Goal: Task Accomplishment & Management: Use online tool/utility

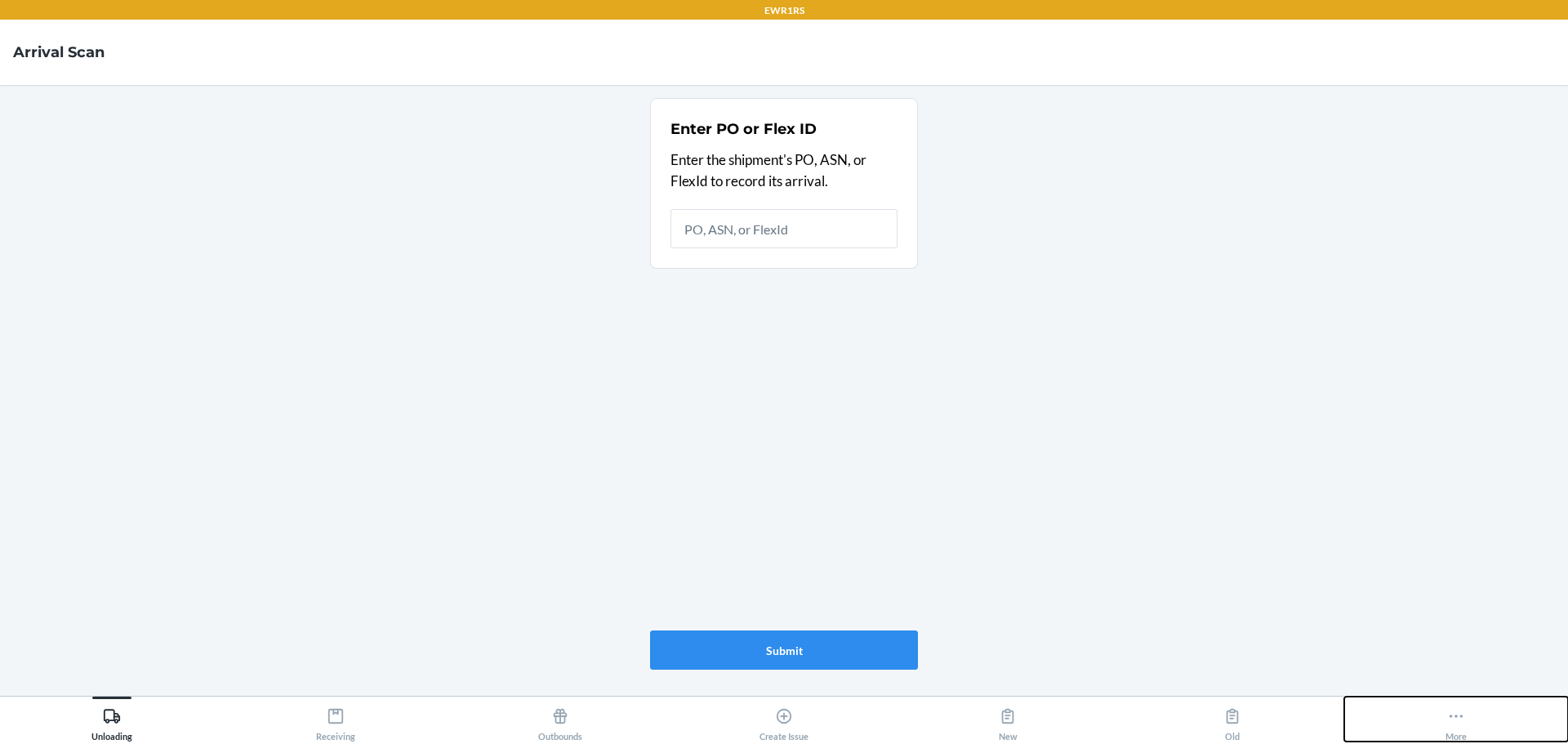
click at [1459, 710] on icon at bounding box center [1456, 717] width 18 height 18
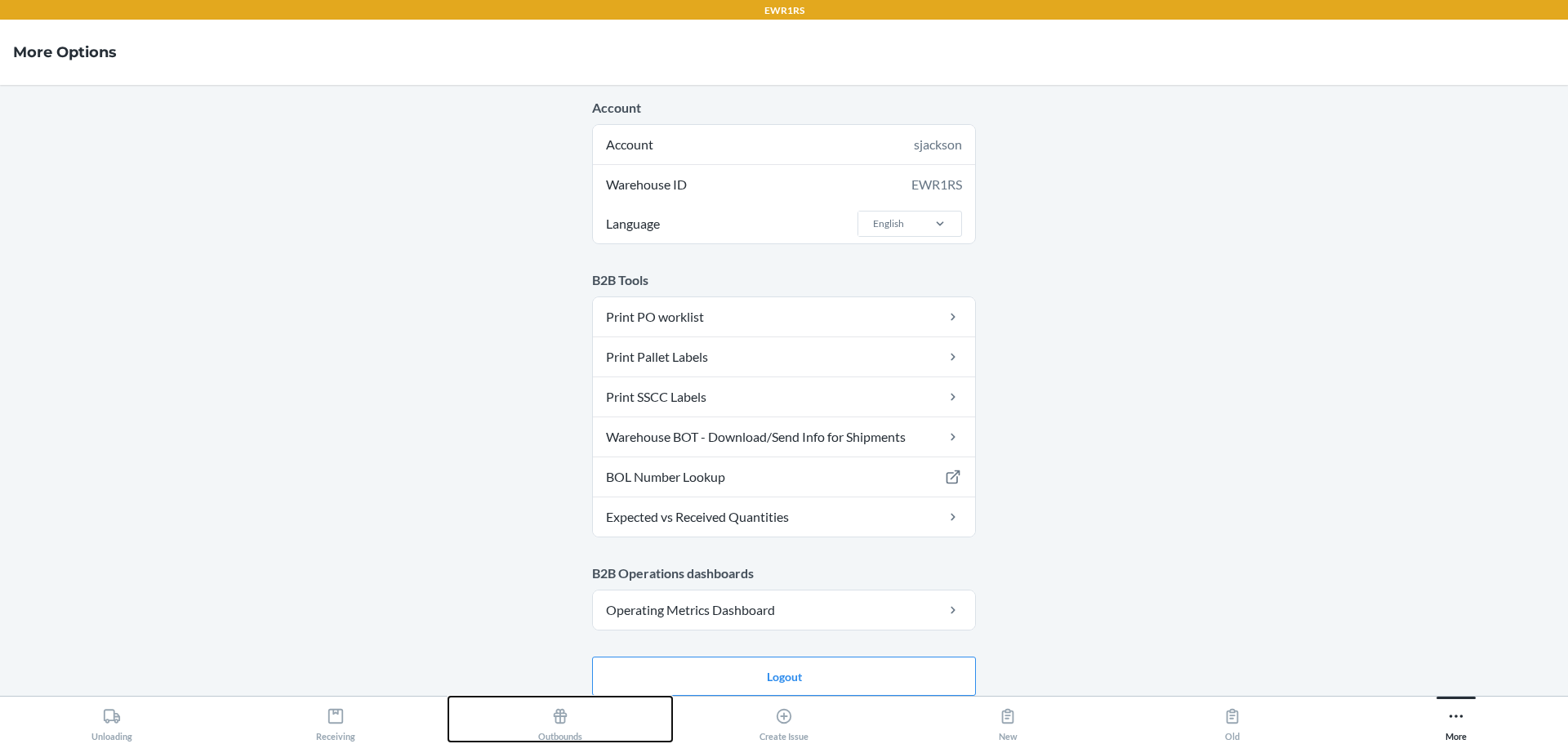
click at [556, 717] on icon at bounding box center [559, 717] width 14 height 15
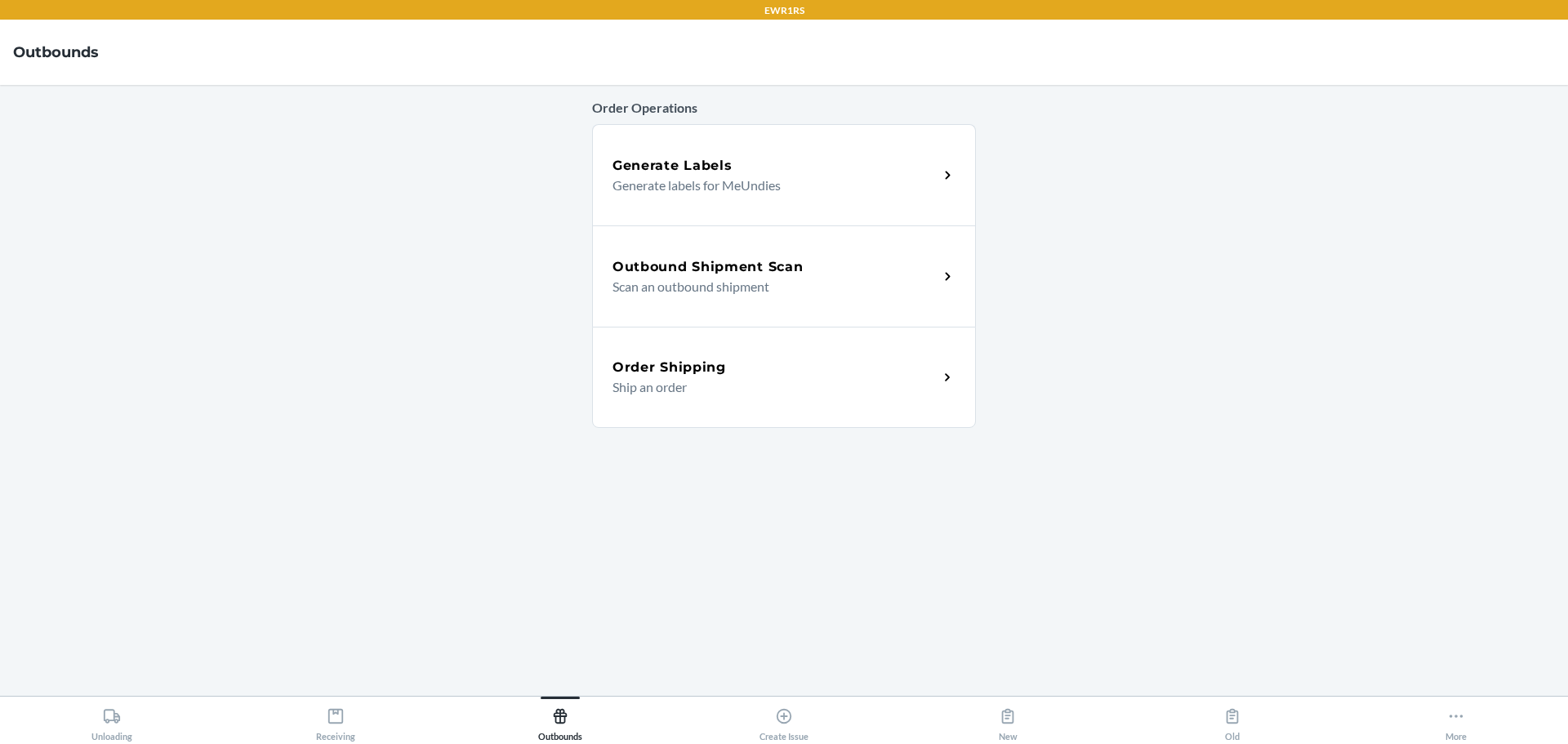
click at [813, 295] on p "Scan an outbound shipment" at bounding box center [769, 287] width 313 height 20
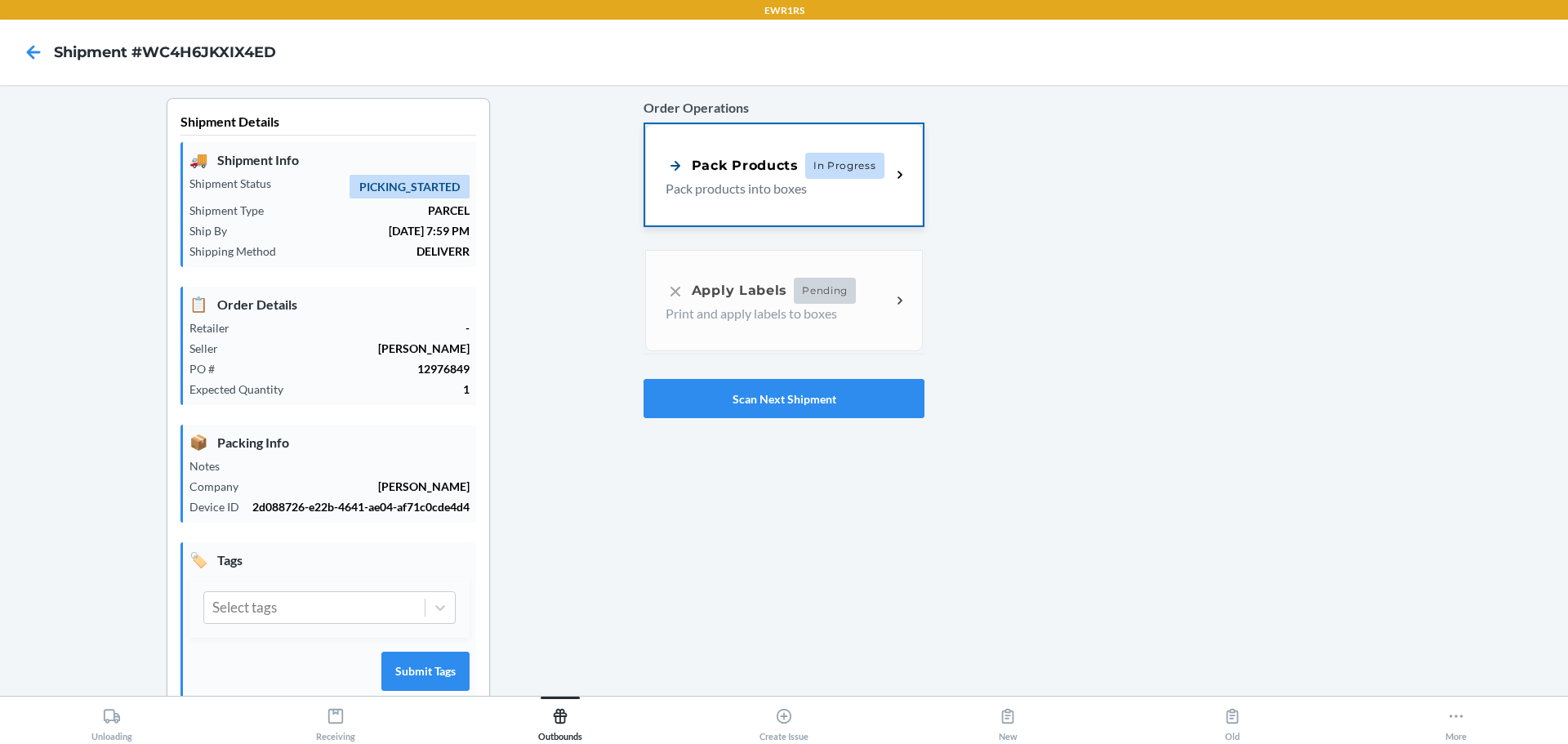
click at [844, 162] on span "In Progress" at bounding box center [845, 166] width 79 height 26
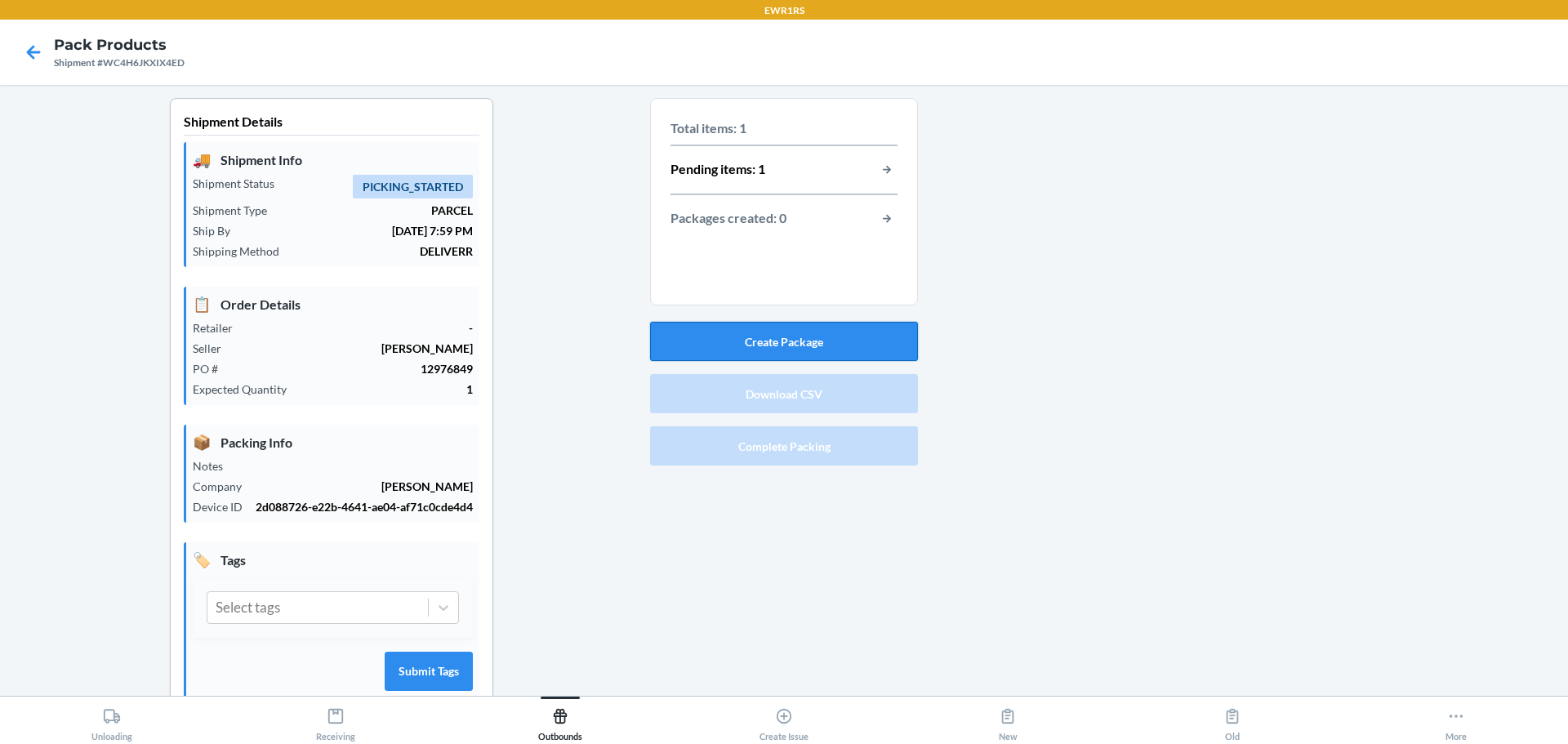
click at [781, 332] on button "Create Package" at bounding box center [784, 341] width 268 height 39
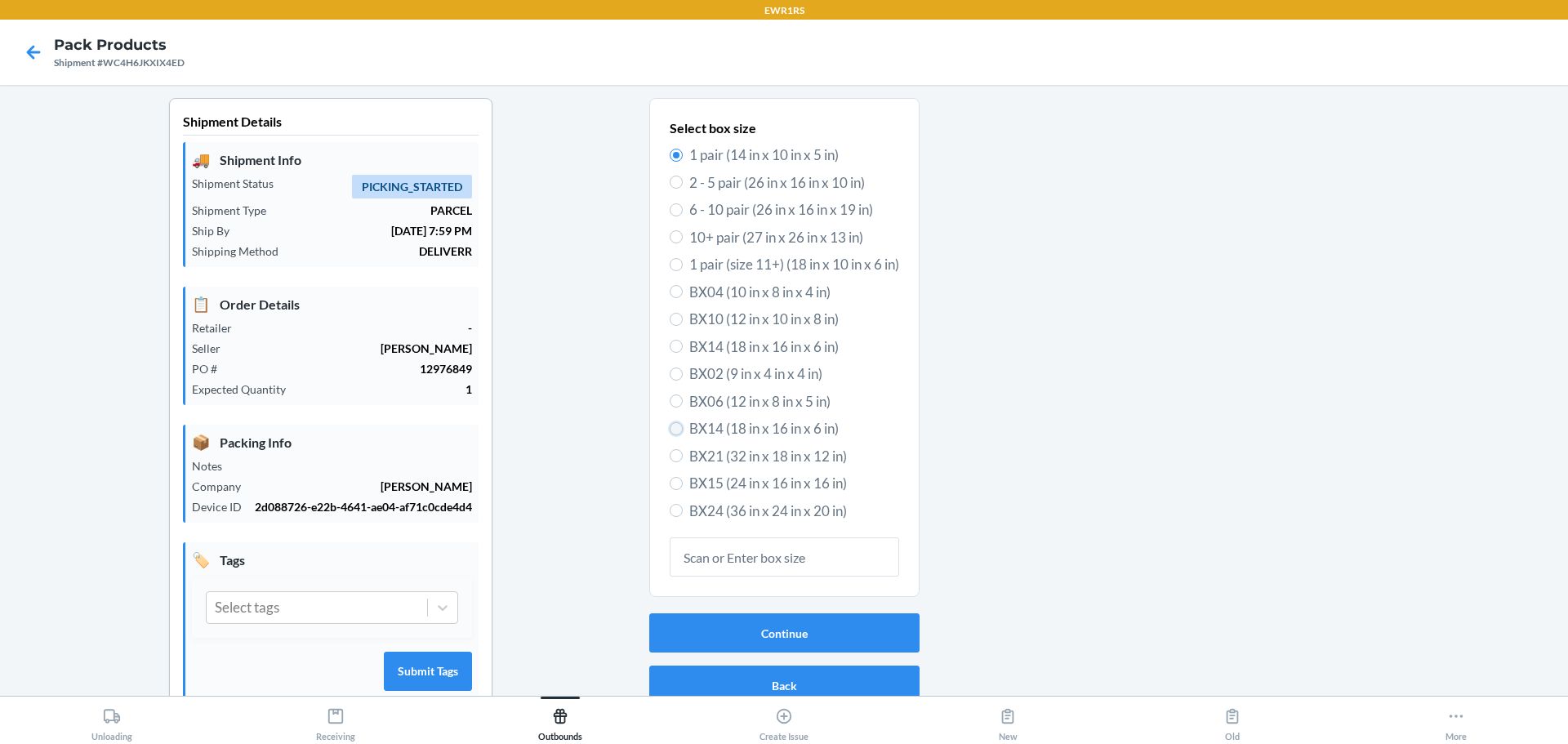
click at [670, 431] on input "BX14 (18 in x 16 in x 6 in)" at bounding box center [677, 429] width 13 height 13
radio input "true"
radio input "false"
click at [671, 451] on input "BX21 (32 in x 18 in x 12 in)" at bounding box center [677, 456] width 13 height 13
radio input "true"
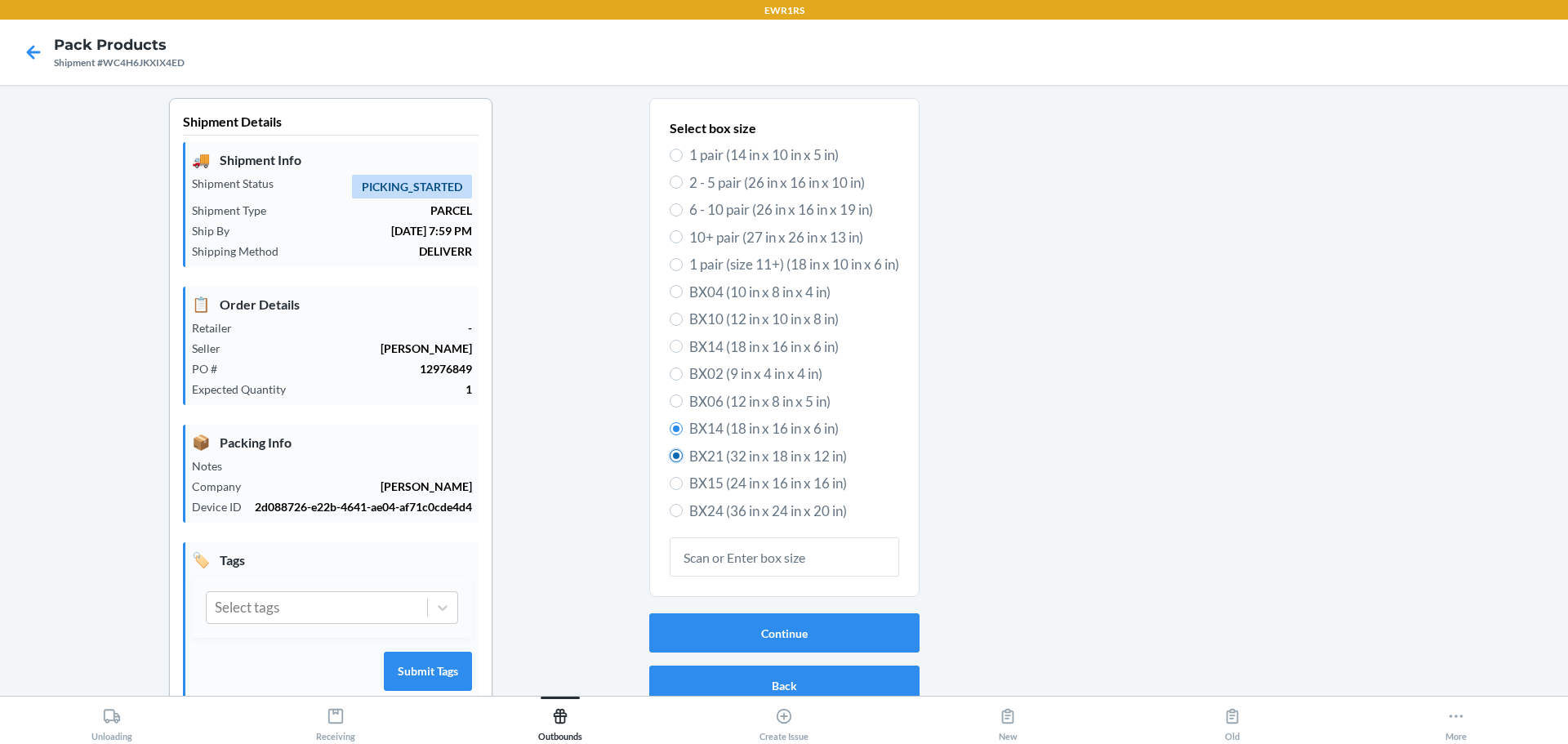
radio input "false"
click at [780, 628] on button "Continue" at bounding box center [784, 632] width 270 height 39
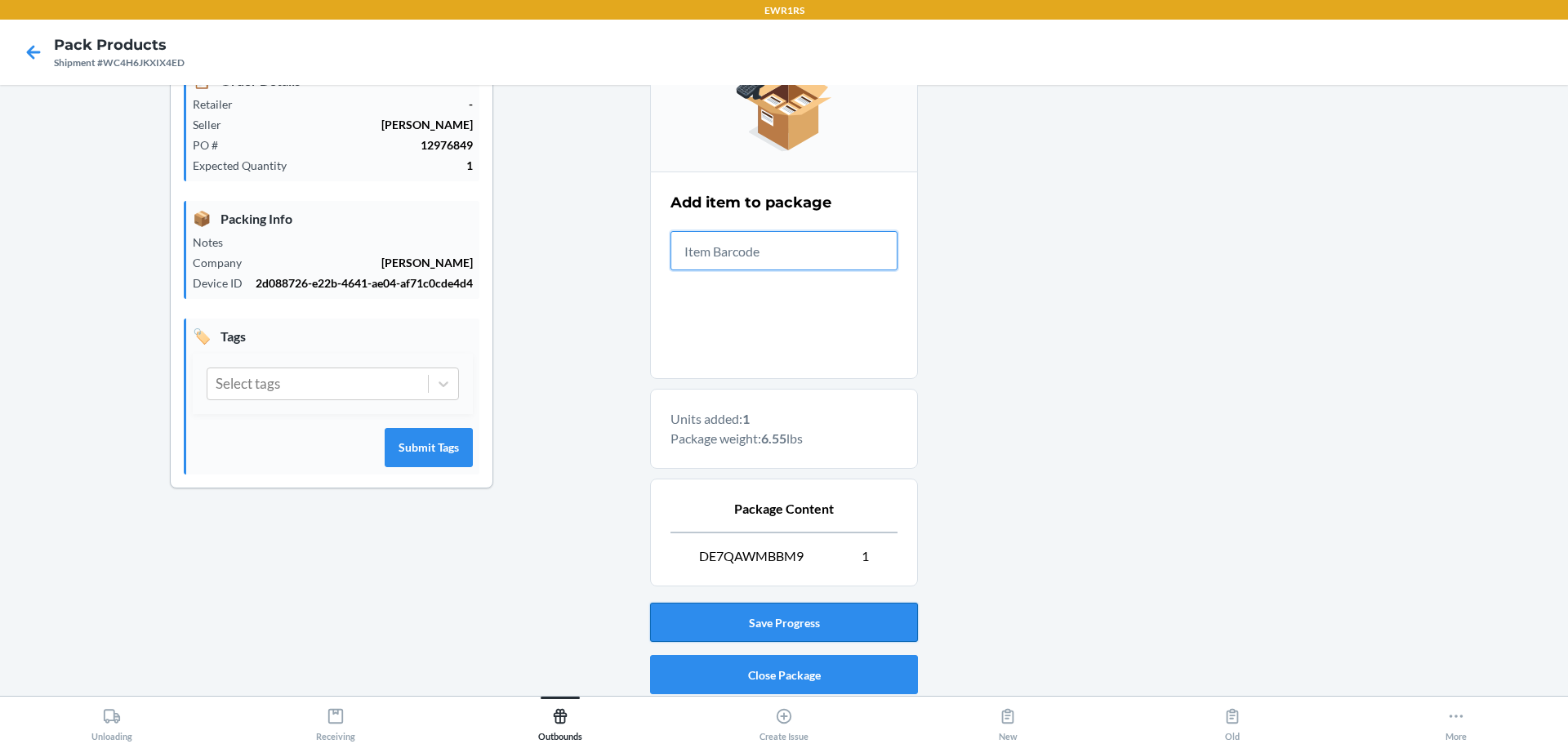
scroll to position [281, 0]
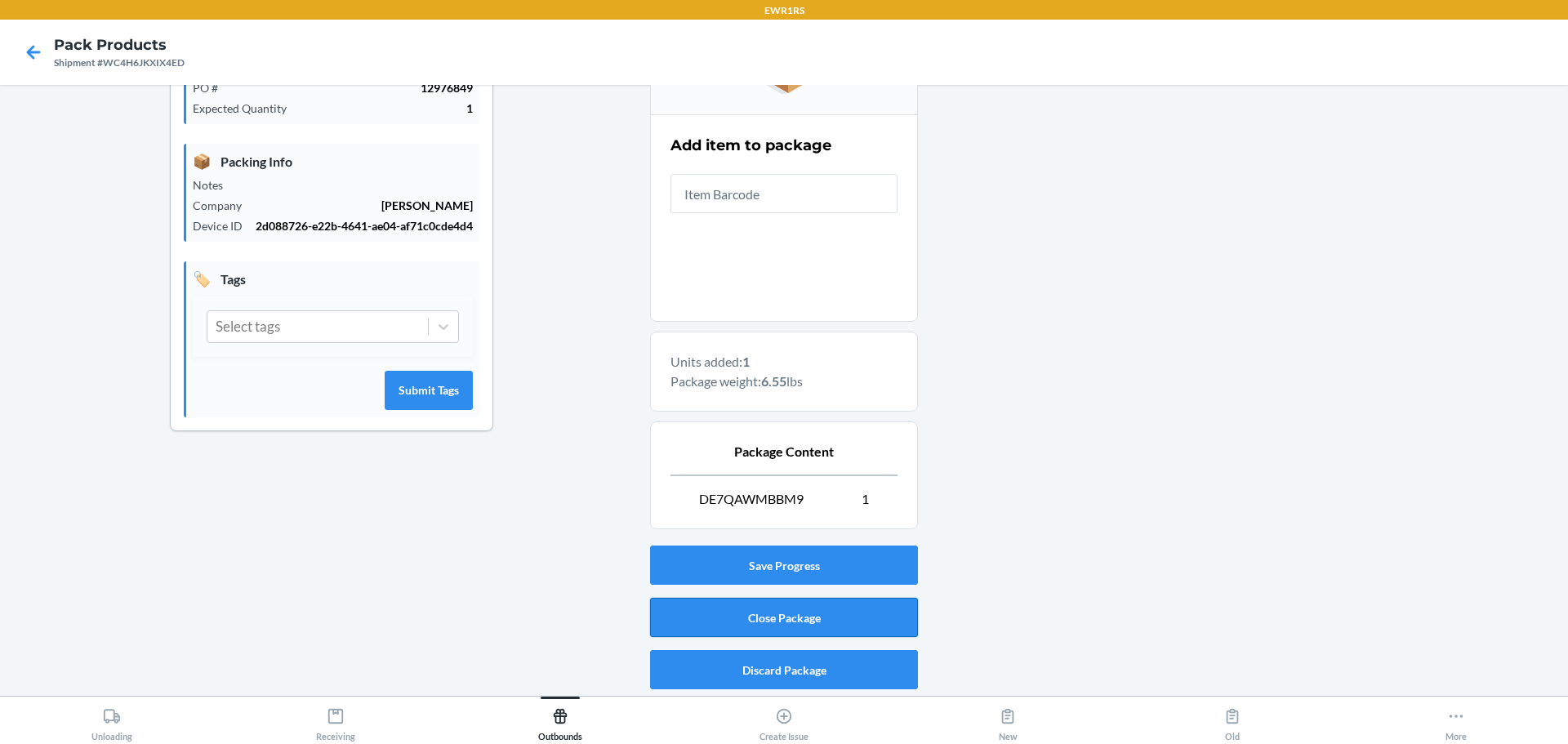
click at [811, 624] on button "Close Package" at bounding box center [784, 617] width 268 height 39
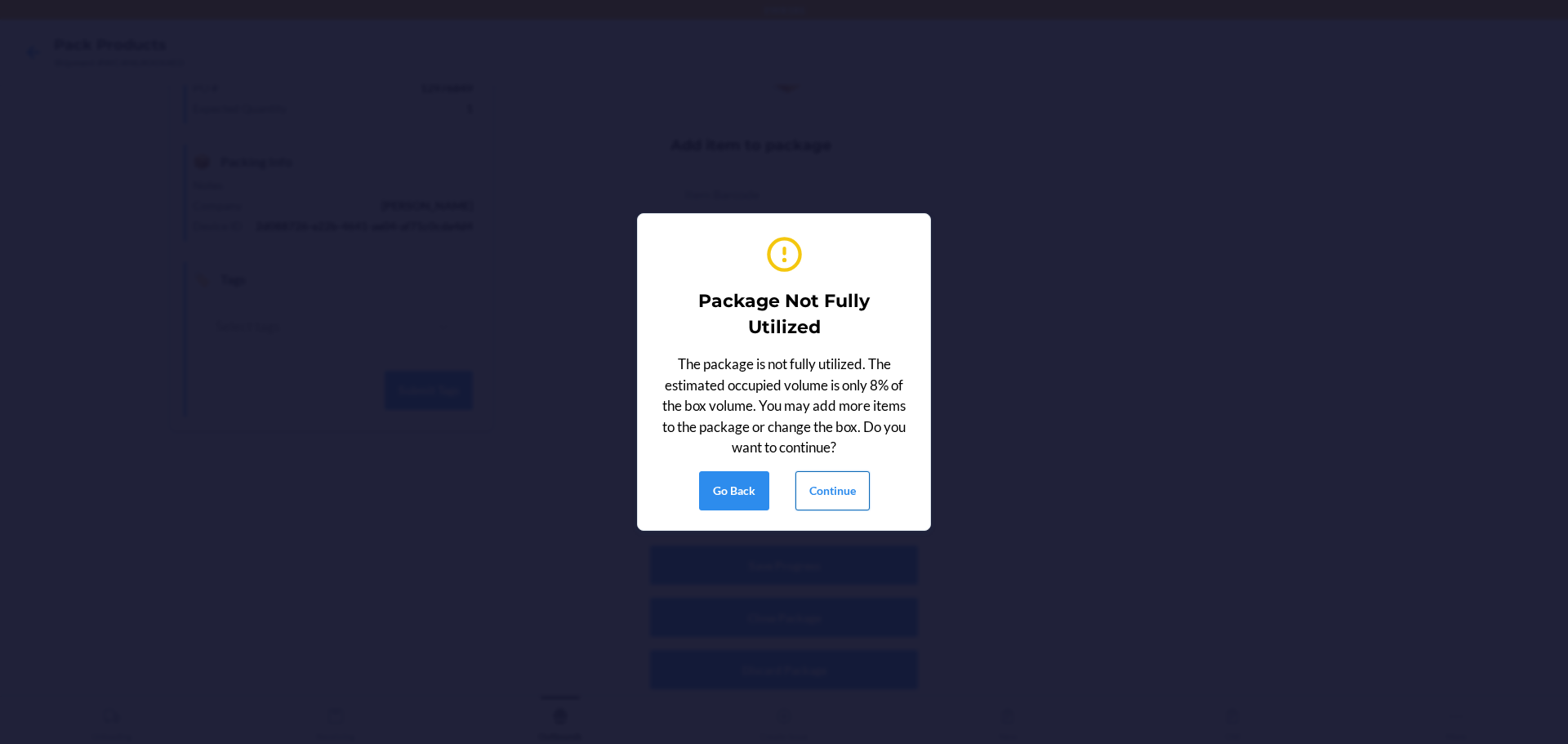
click at [847, 493] on button "Continue" at bounding box center [832, 490] width 74 height 39
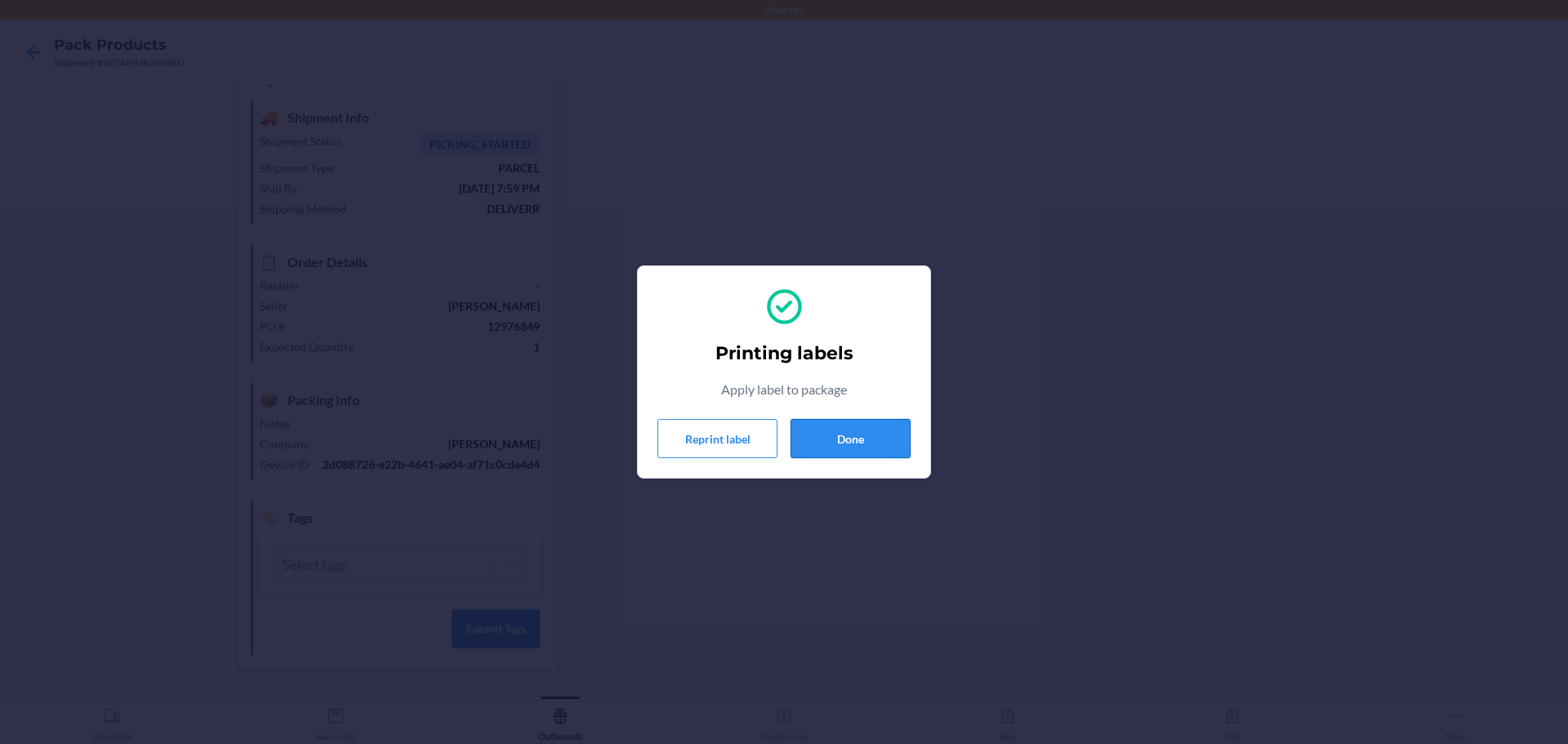
click at [875, 434] on button "Done" at bounding box center [851, 438] width 120 height 39
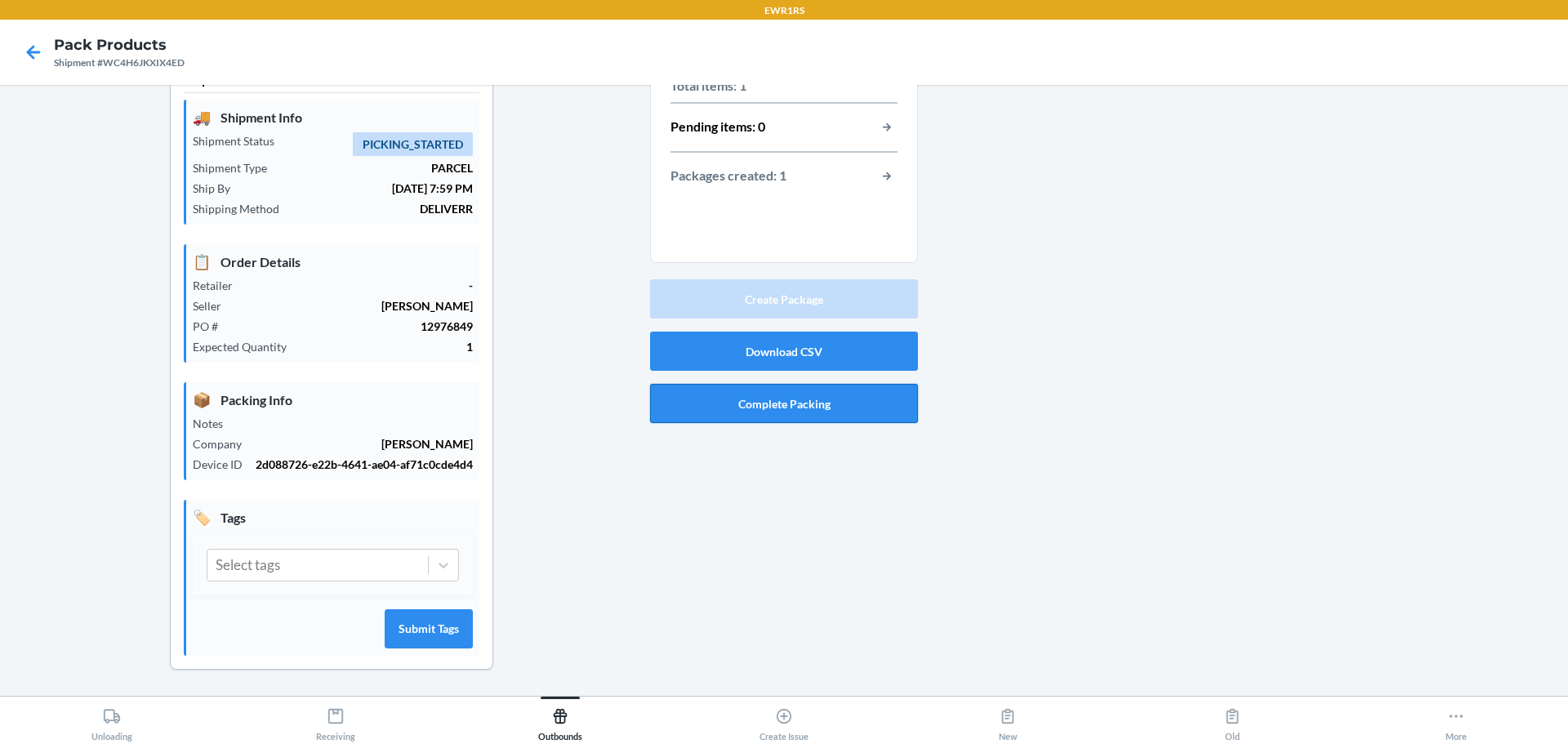
click at [812, 408] on button "Complete Packing" at bounding box center [784, 403] width 268 height 39
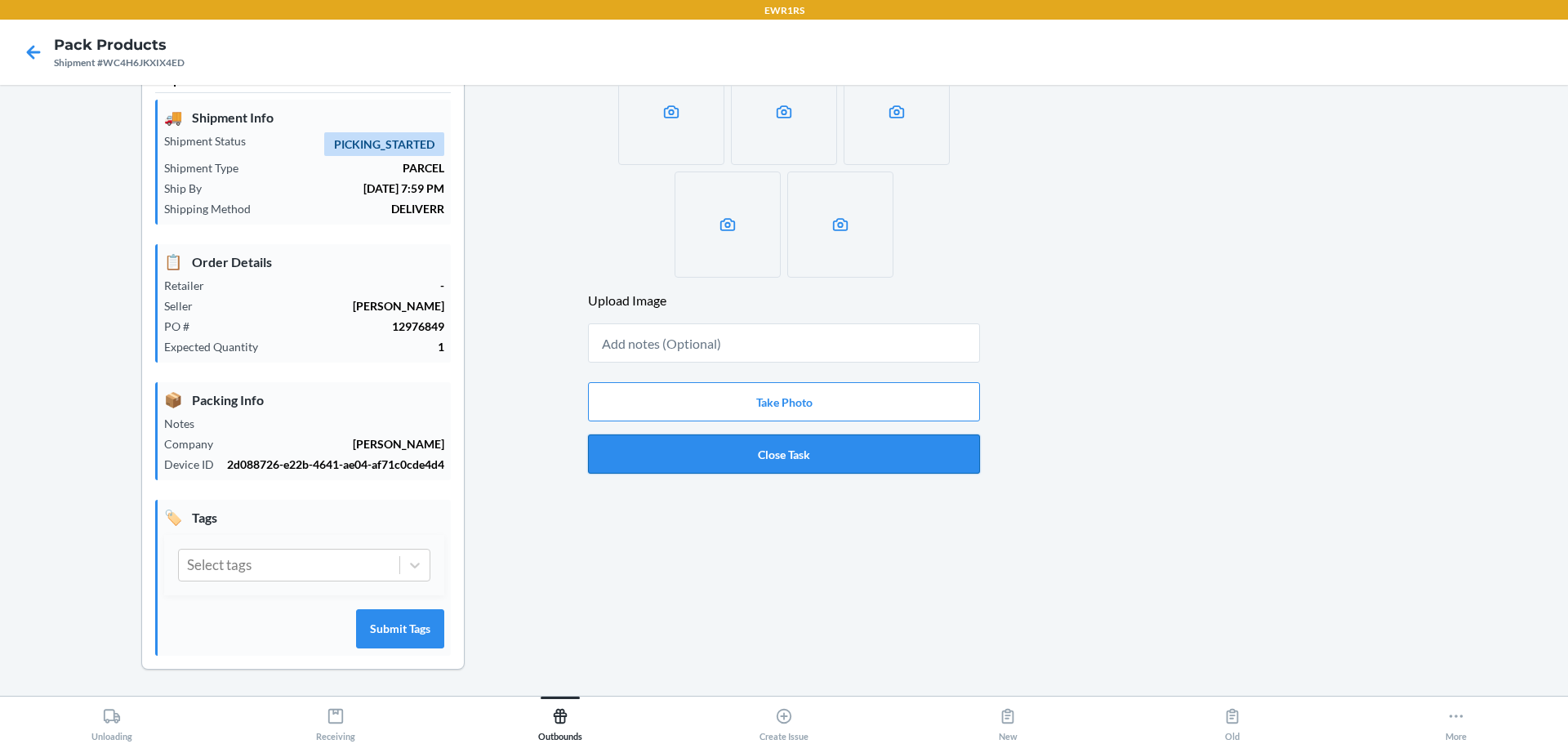
click at [789, 458] on button "Close Task" at bounding box center [784, 454] width 392 height 39
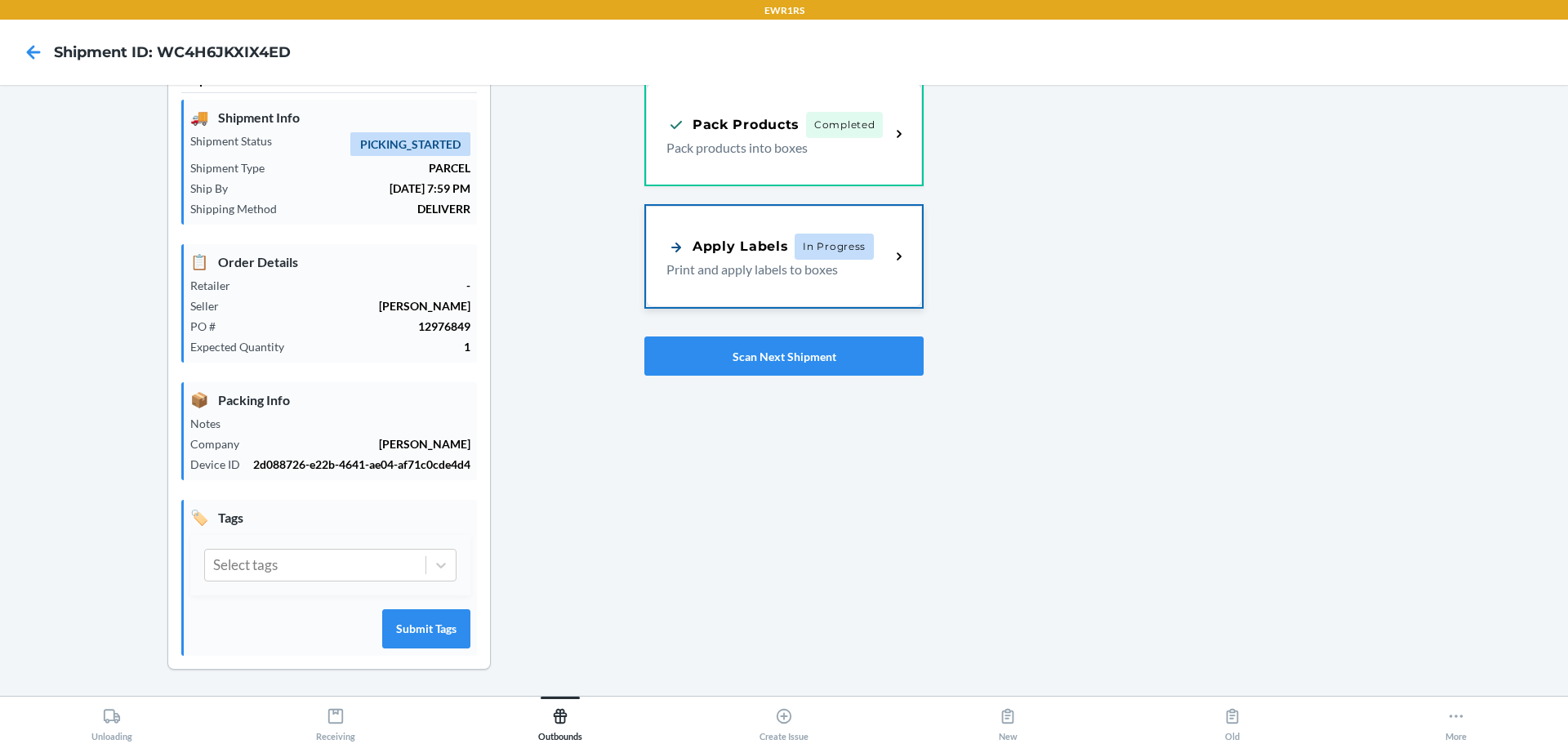
click at [882, 259] on div "Apply Labels In Progress Print and apply labels to boxes" at bounding box center [778, 256] width 224 height 46
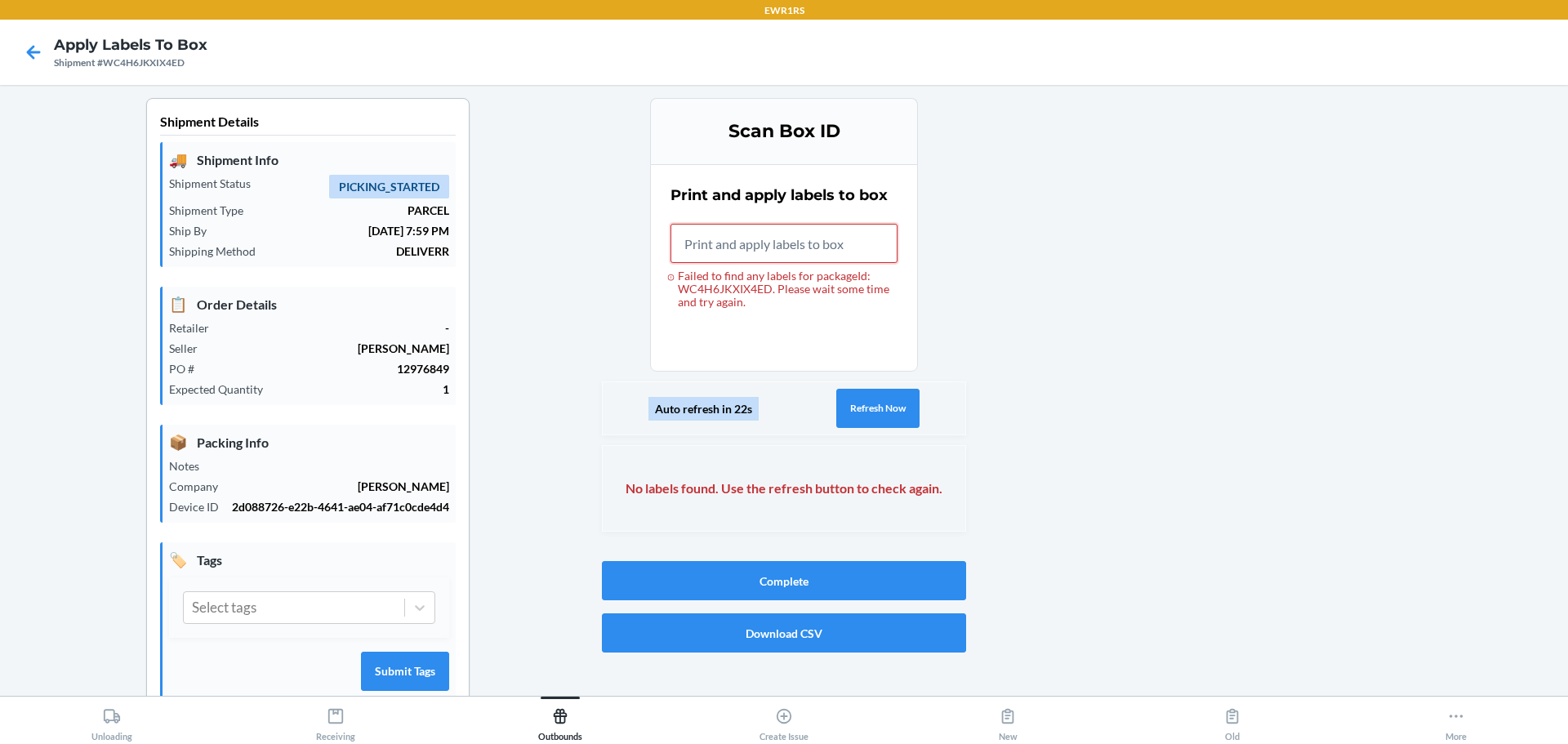
click at [819, 236] on input "Failed to find any labels for packageId: WC4H6JKXIX4ED. Please wait some time a…" at bounding box center [784, 243] width 227 height 39
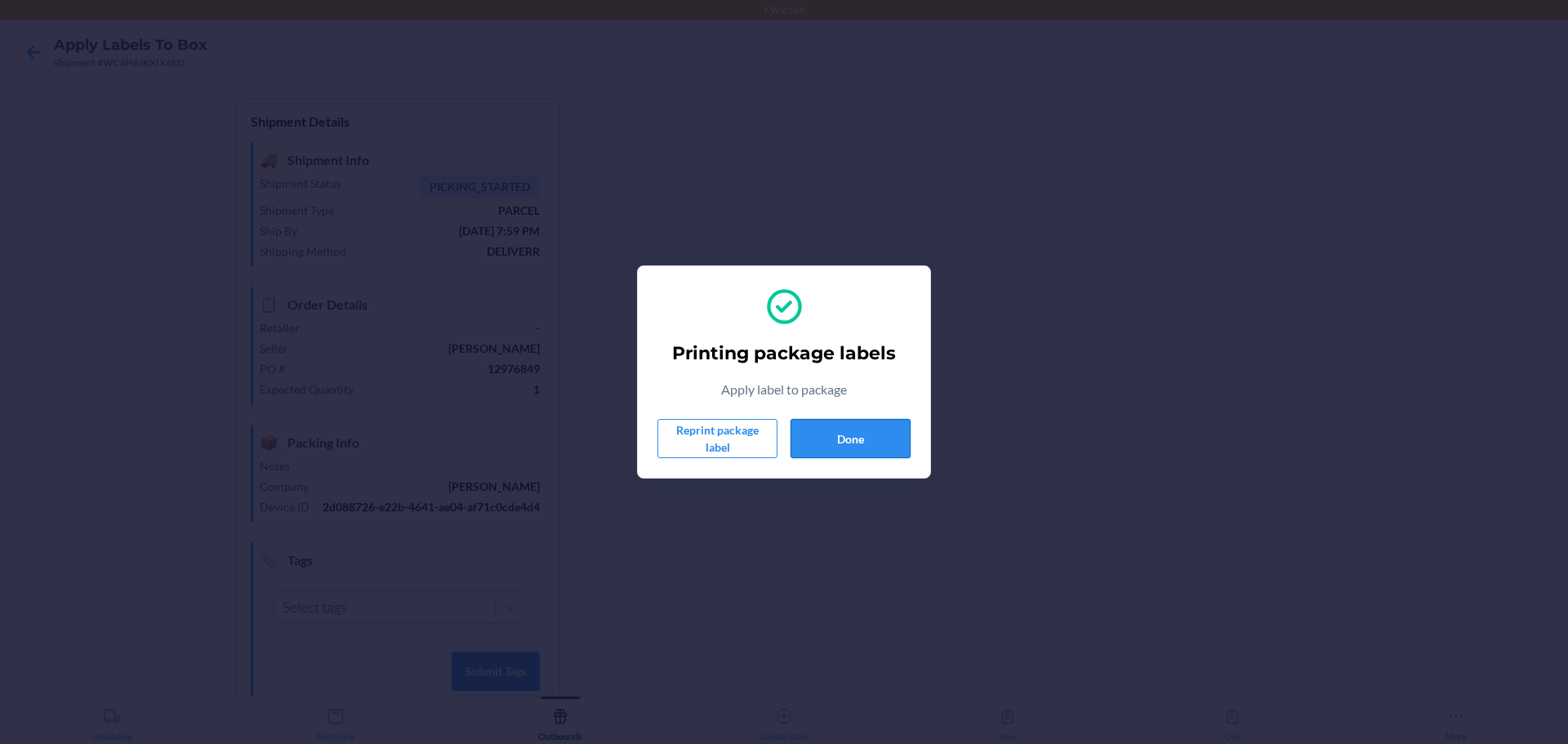
click at [876, 443] on button "Done" at bounding box center [851, 438] width 120 height 39
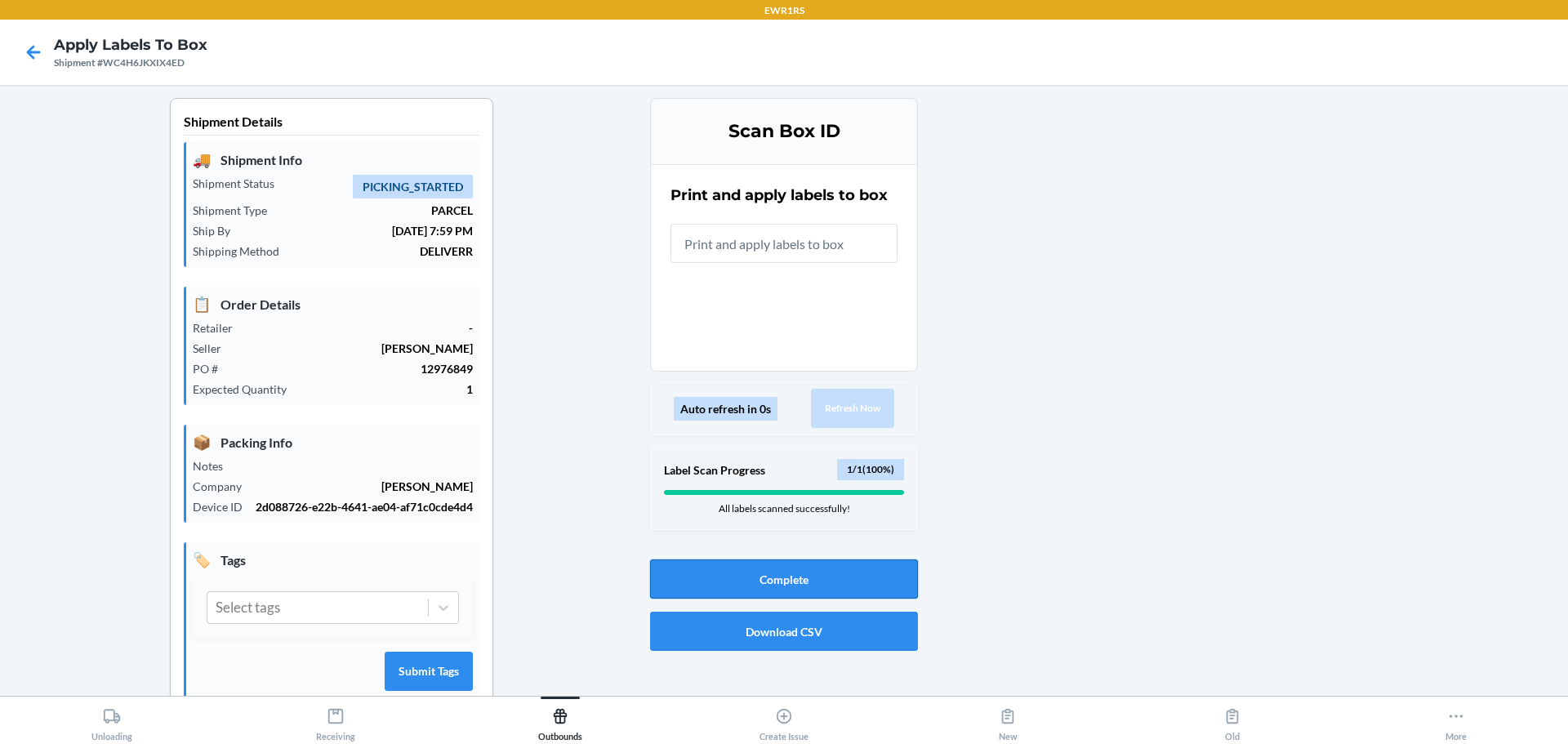
click at [771, 575] on button "Complete" at bounding box center [784, 578] width 268 height 39
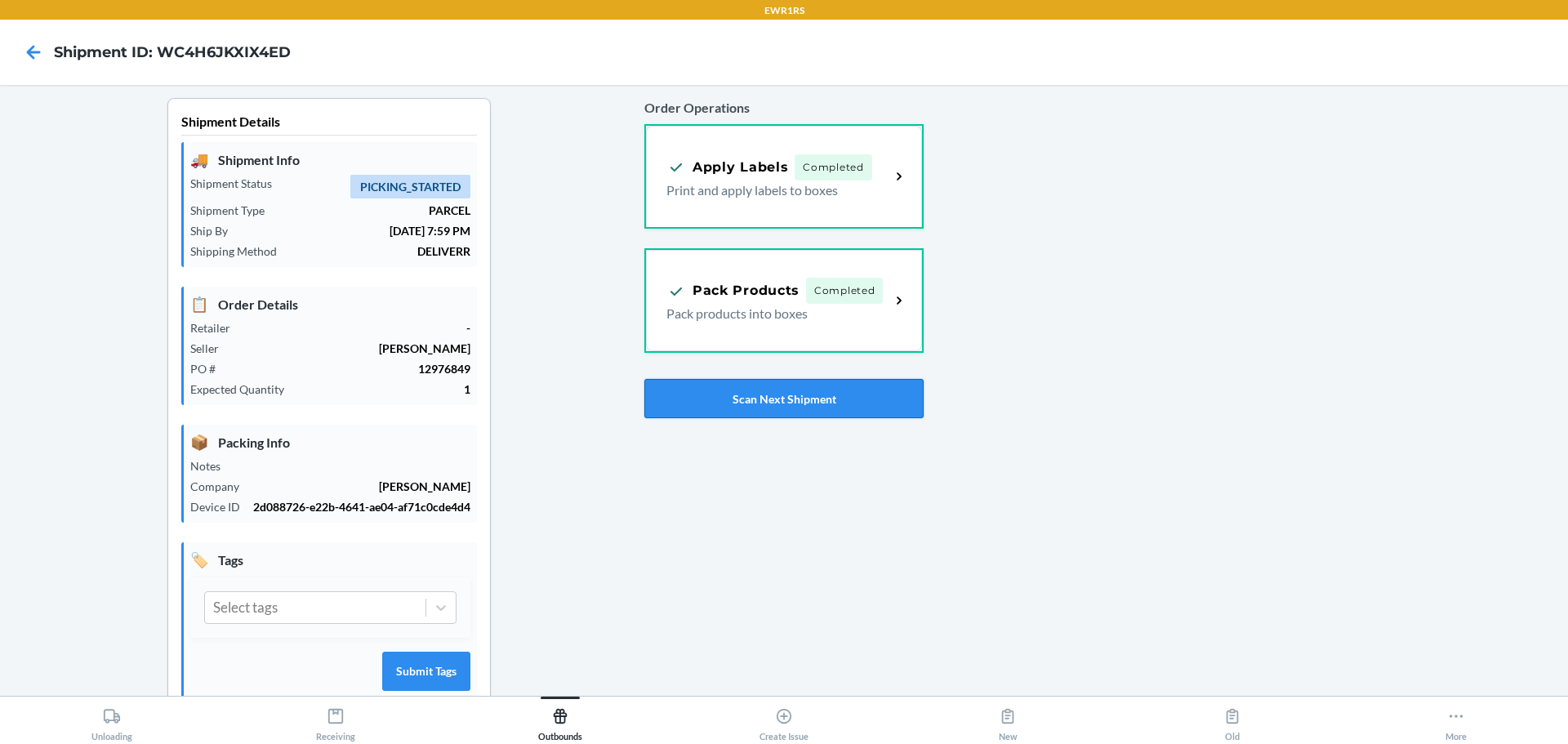
click at [833, 404] on button "Scan Next Shipment" at bounding box center [784, 398] width 280 height 39
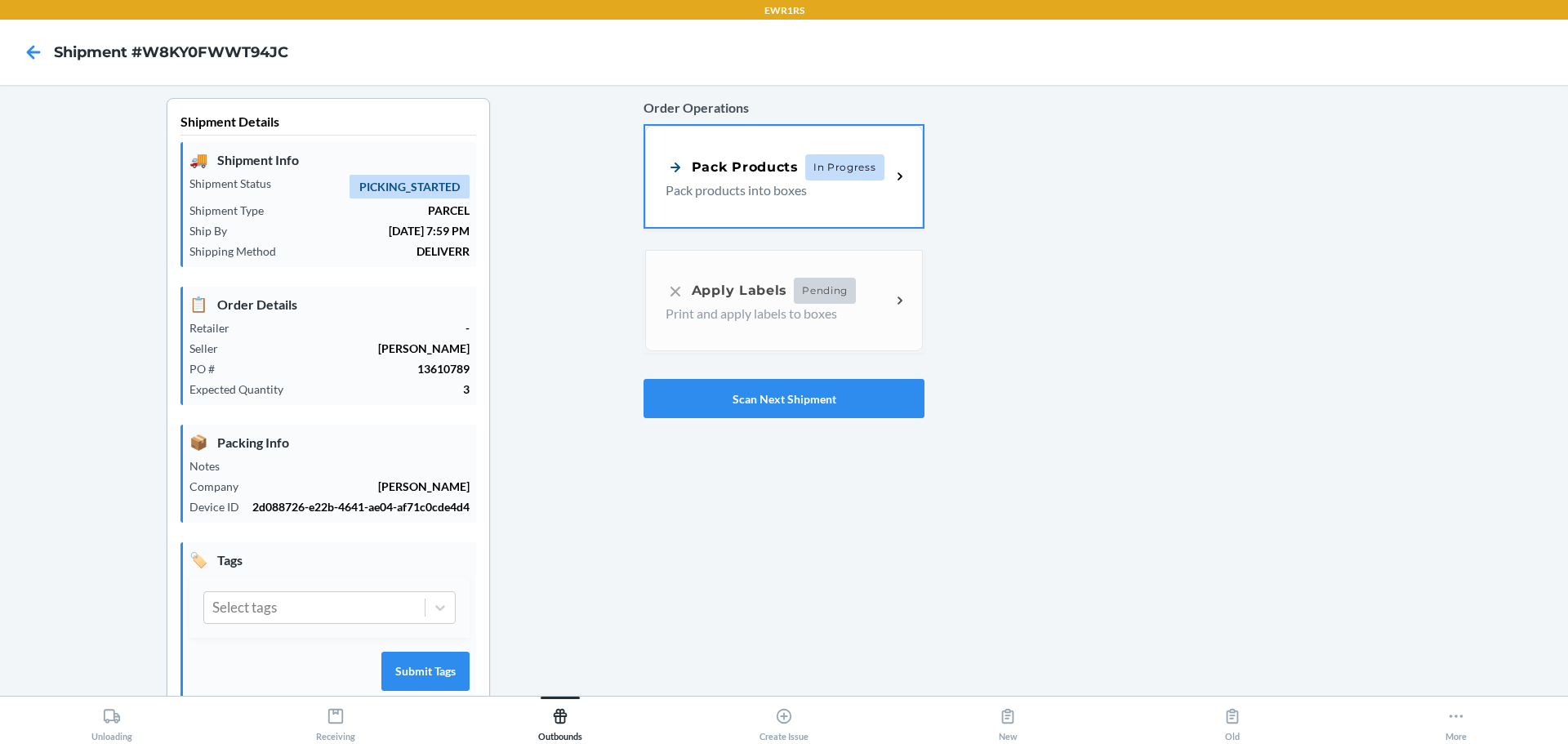
click at [873, 166] on span "In Progress" at bounding box center [845, 166] width 79 height 26
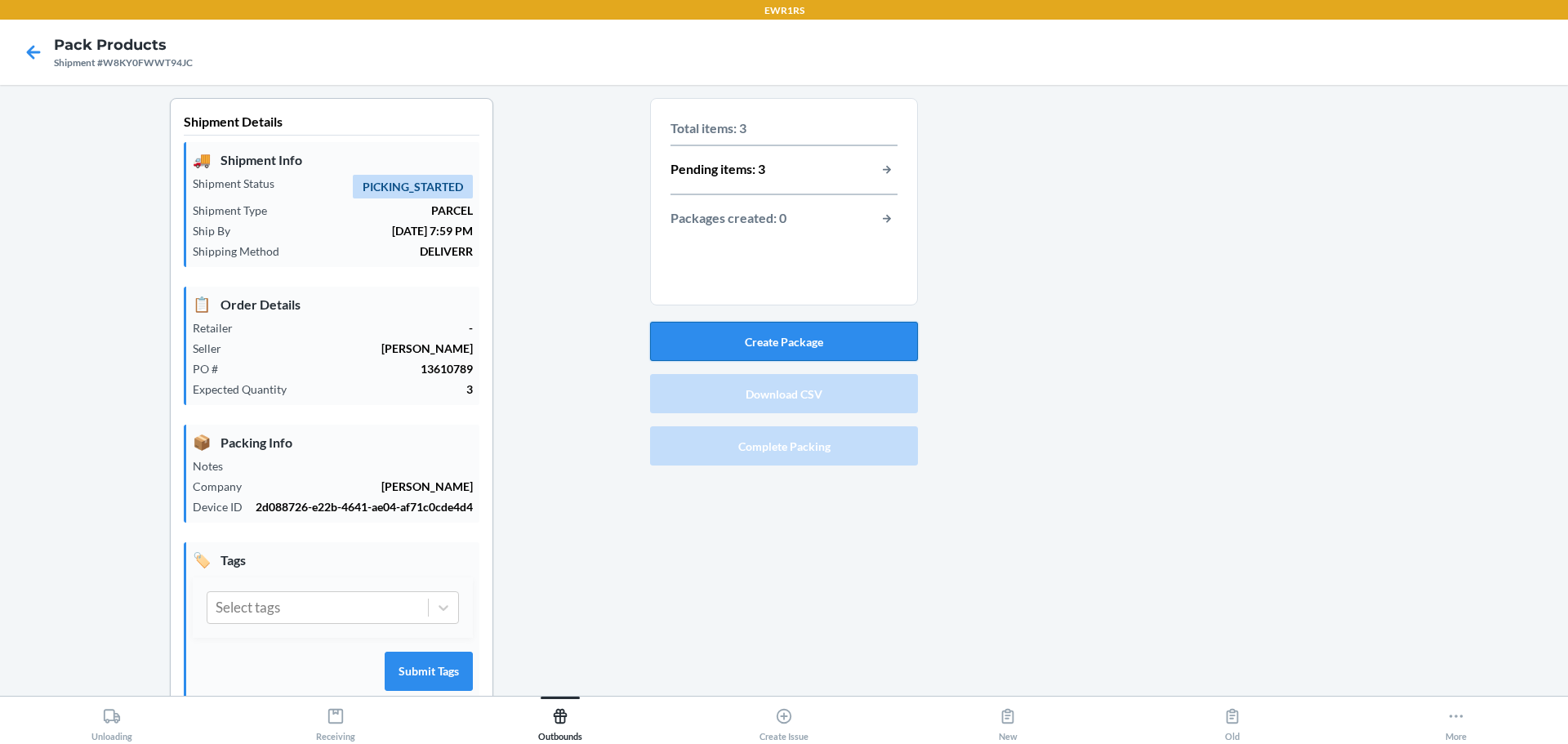
click at [787, 339] on button "Create Package" at bounding box center [784, 341] width 268 height 39
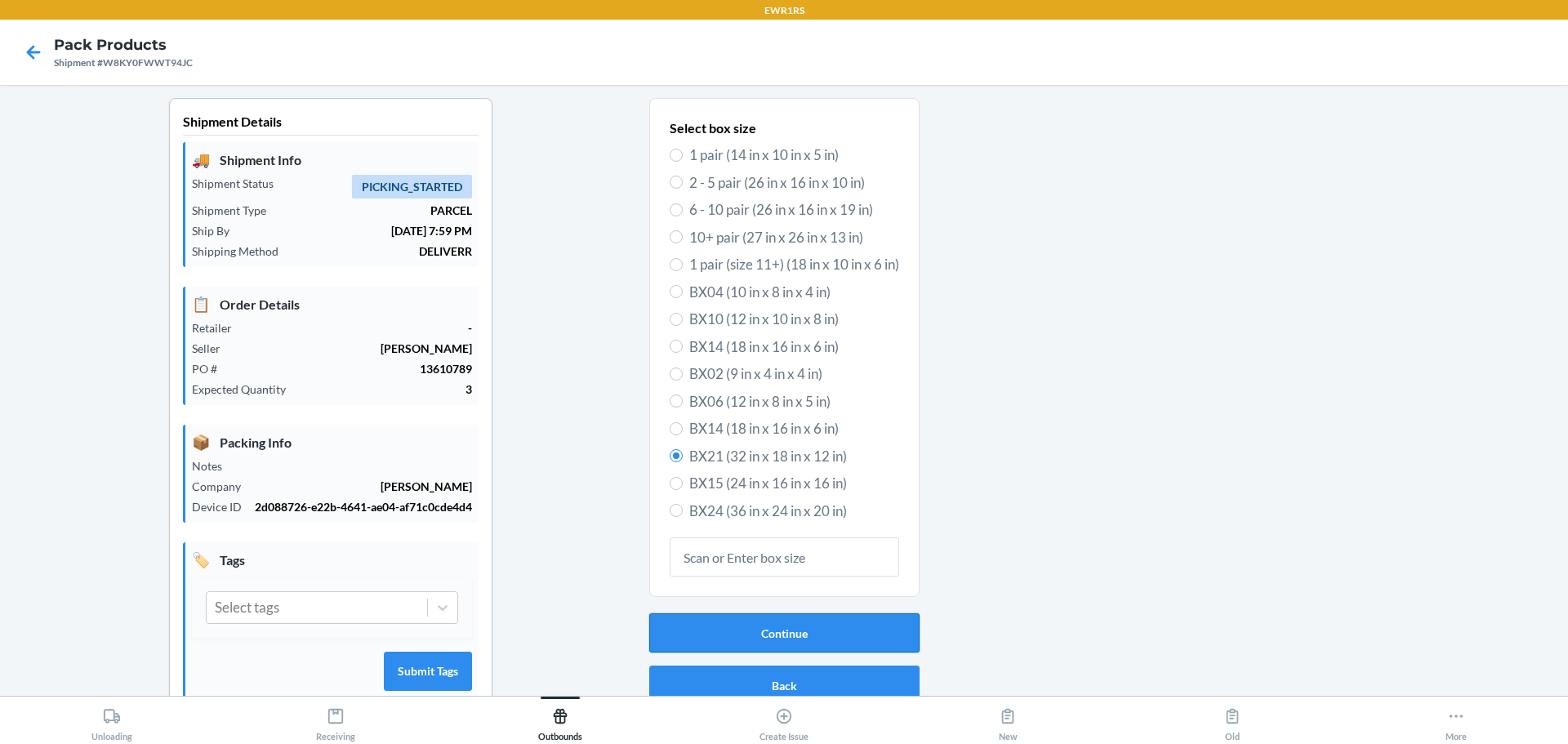
click at [787, 630] on button "Continue" at bounding box center [784, 632] width 270 height 39
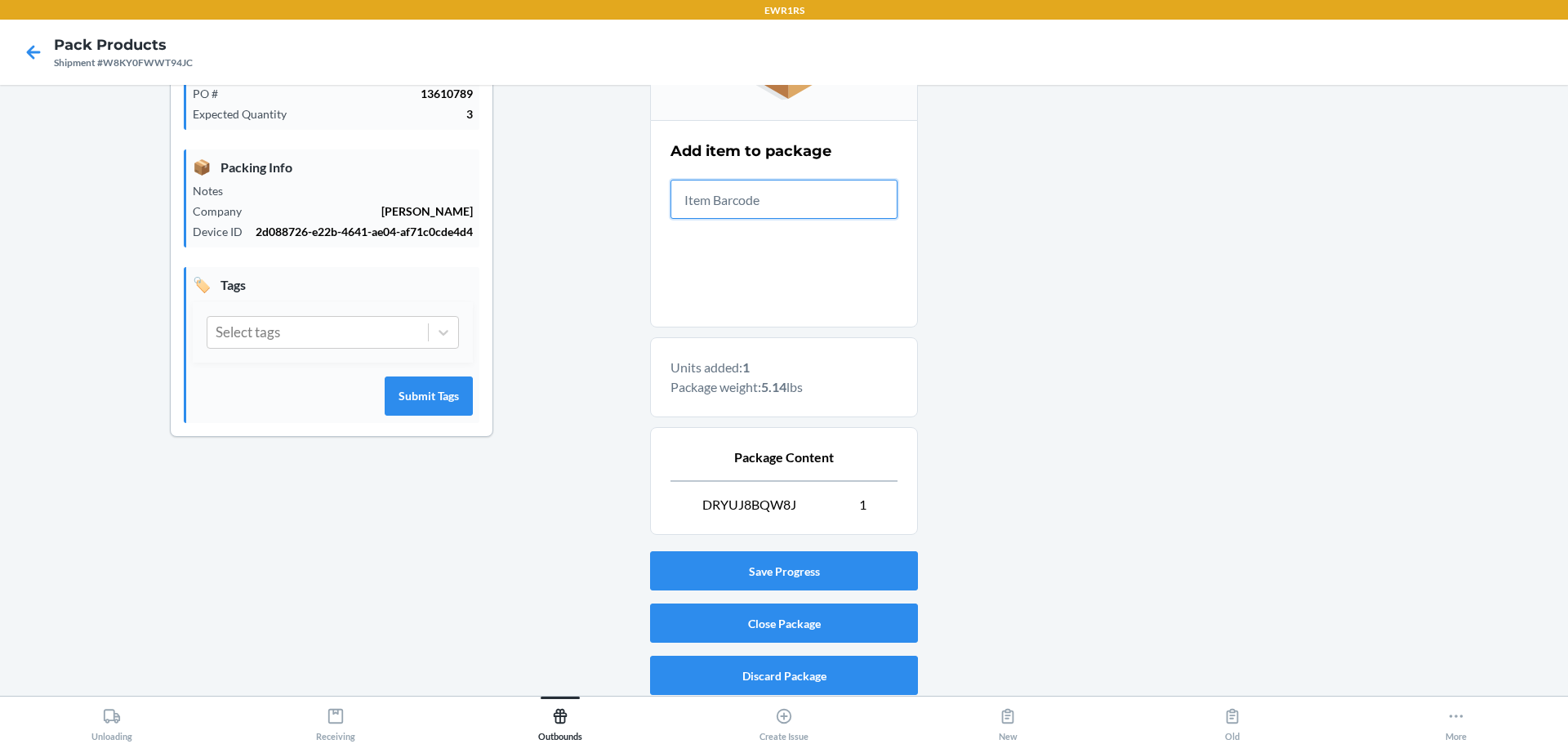
scroll to position [281, 0]
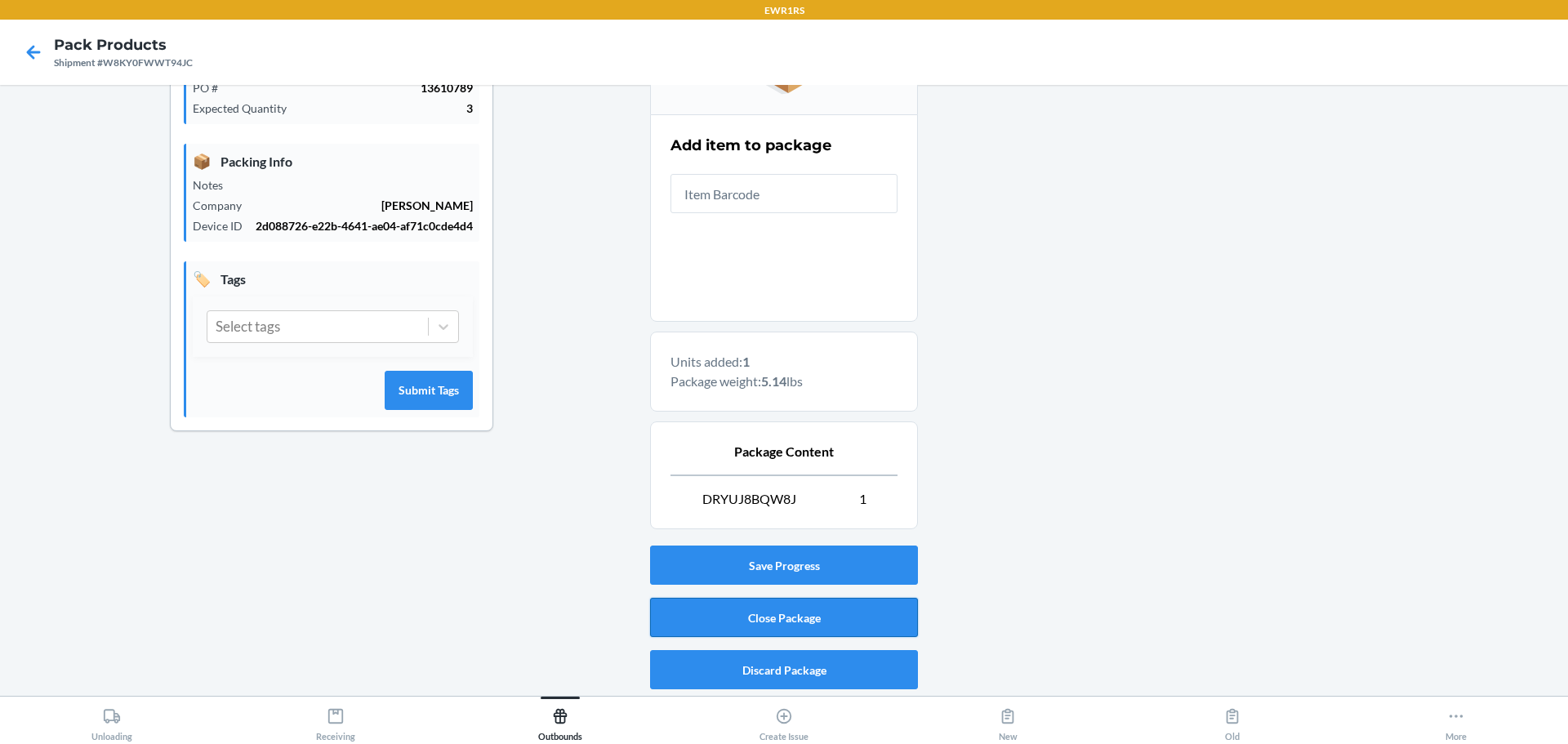
click at [789, 624] on button "Close Package" at bounding box center [784, 617] width 268 height 39
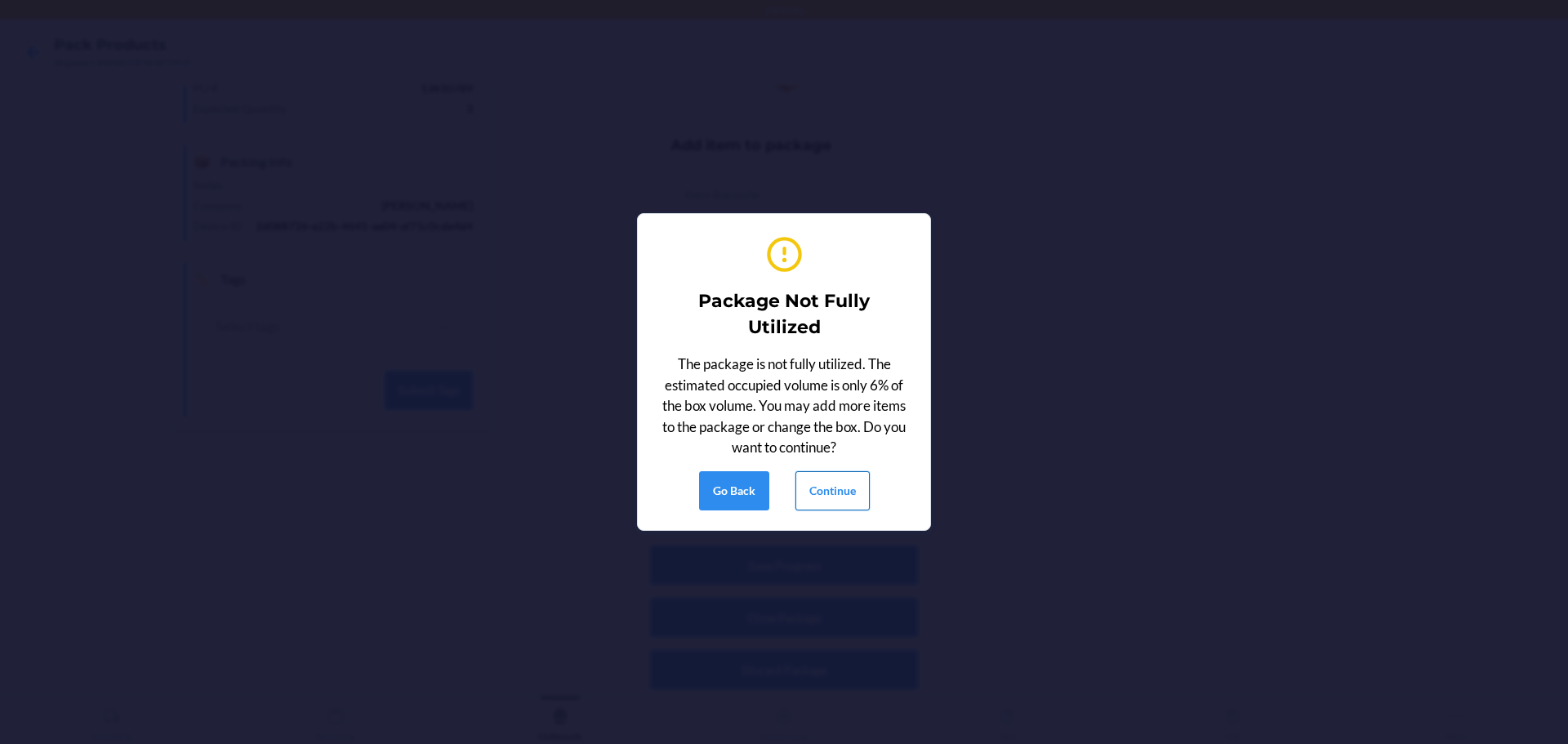
click at [830, 493] on button "Continue" at bounding box center [832, 490] width 74 height 39
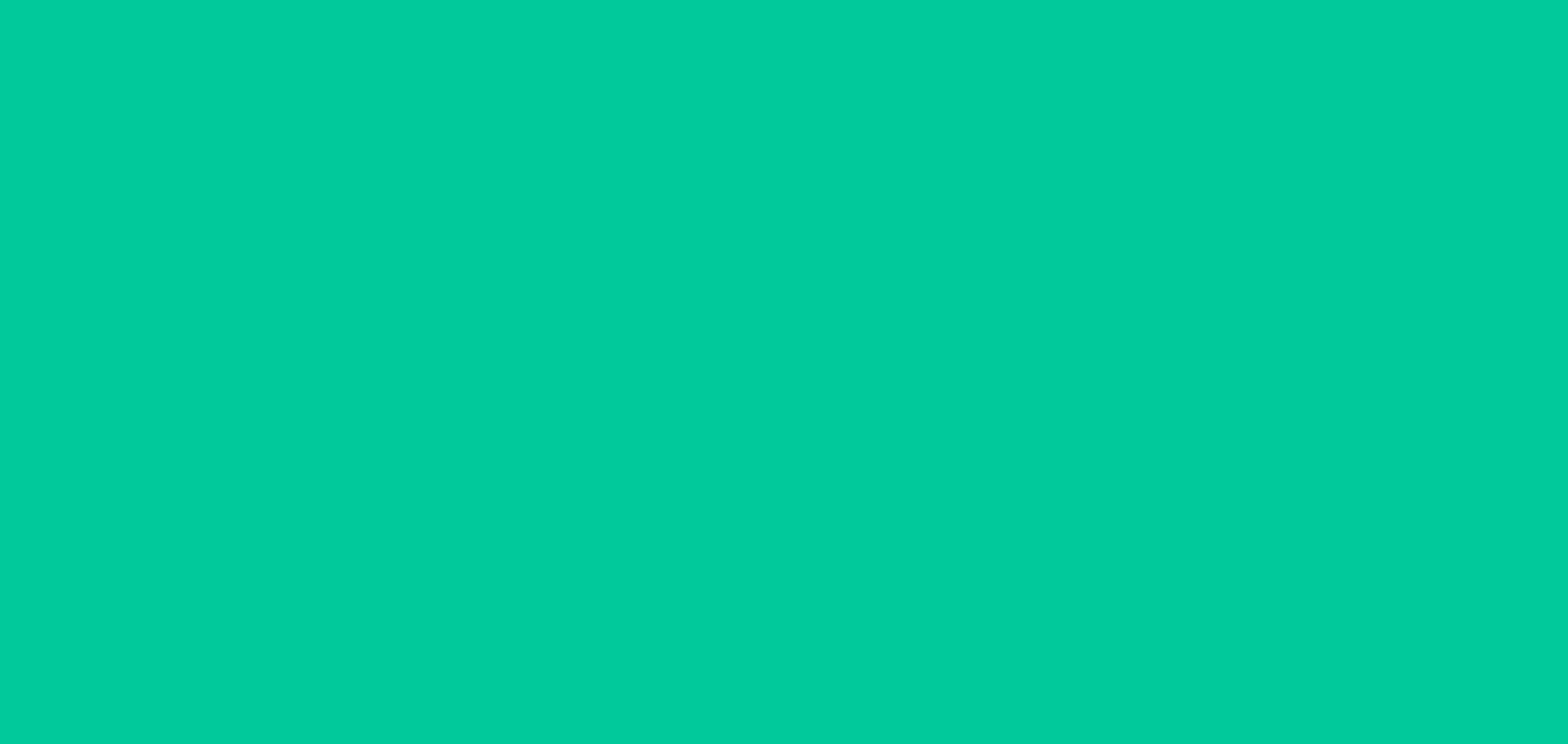
scroll to position [42, 0]
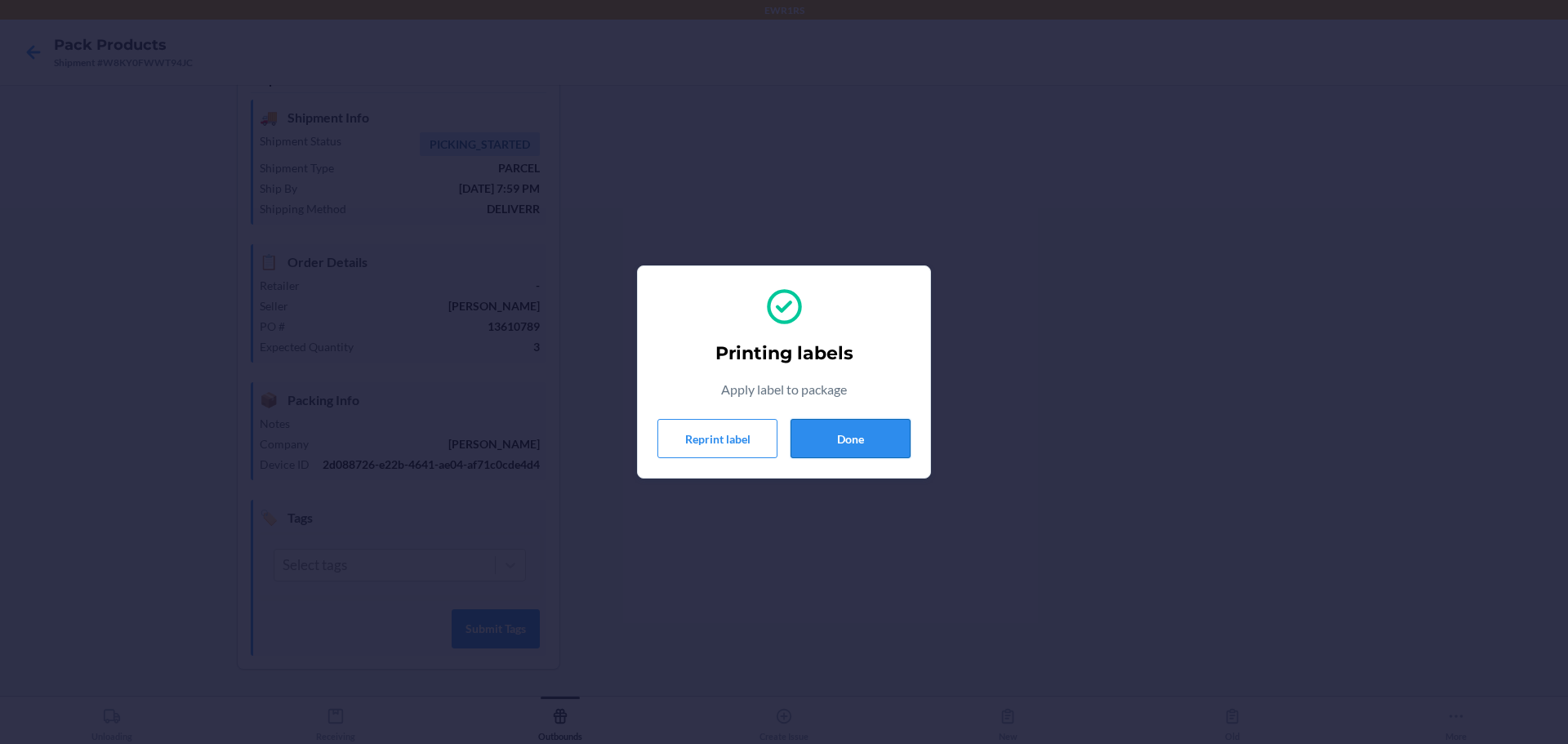
click at [858, 429] on button "Done" at bounding box center [851, 438] width 120 height 39
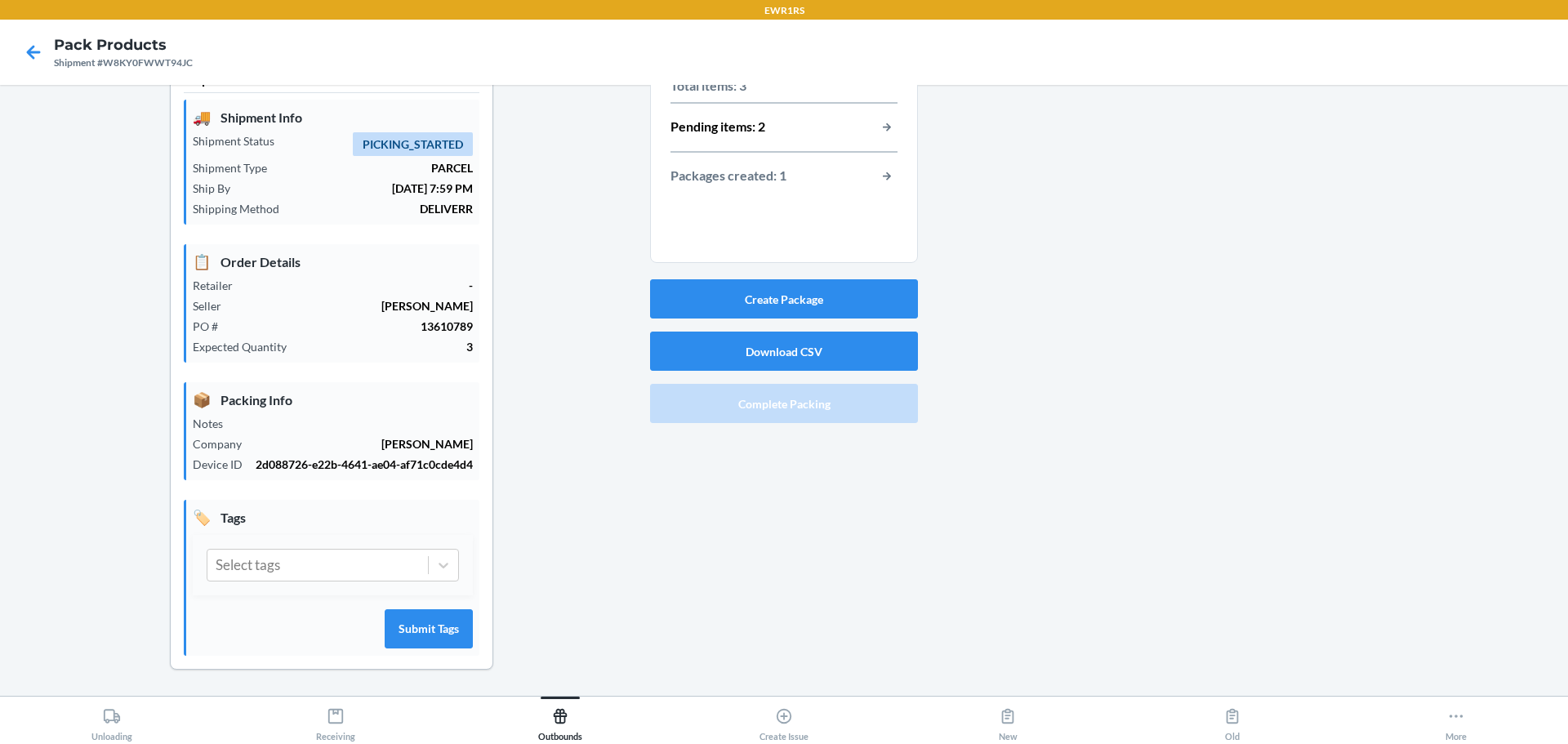
scroll to position [0, 0]
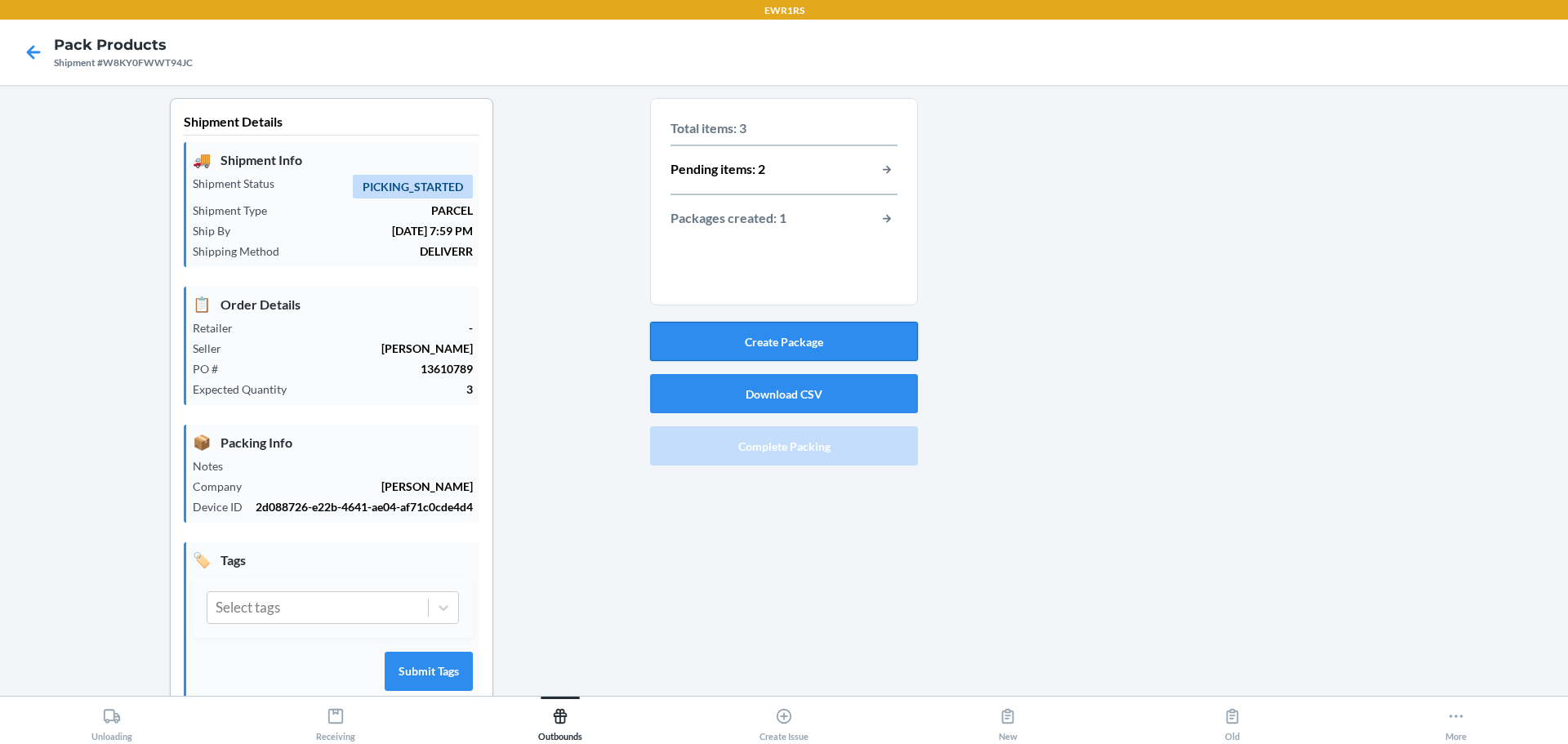
click at [773, 342] on button "Create Package" at bounding box center [784, 341] width 268 height 39
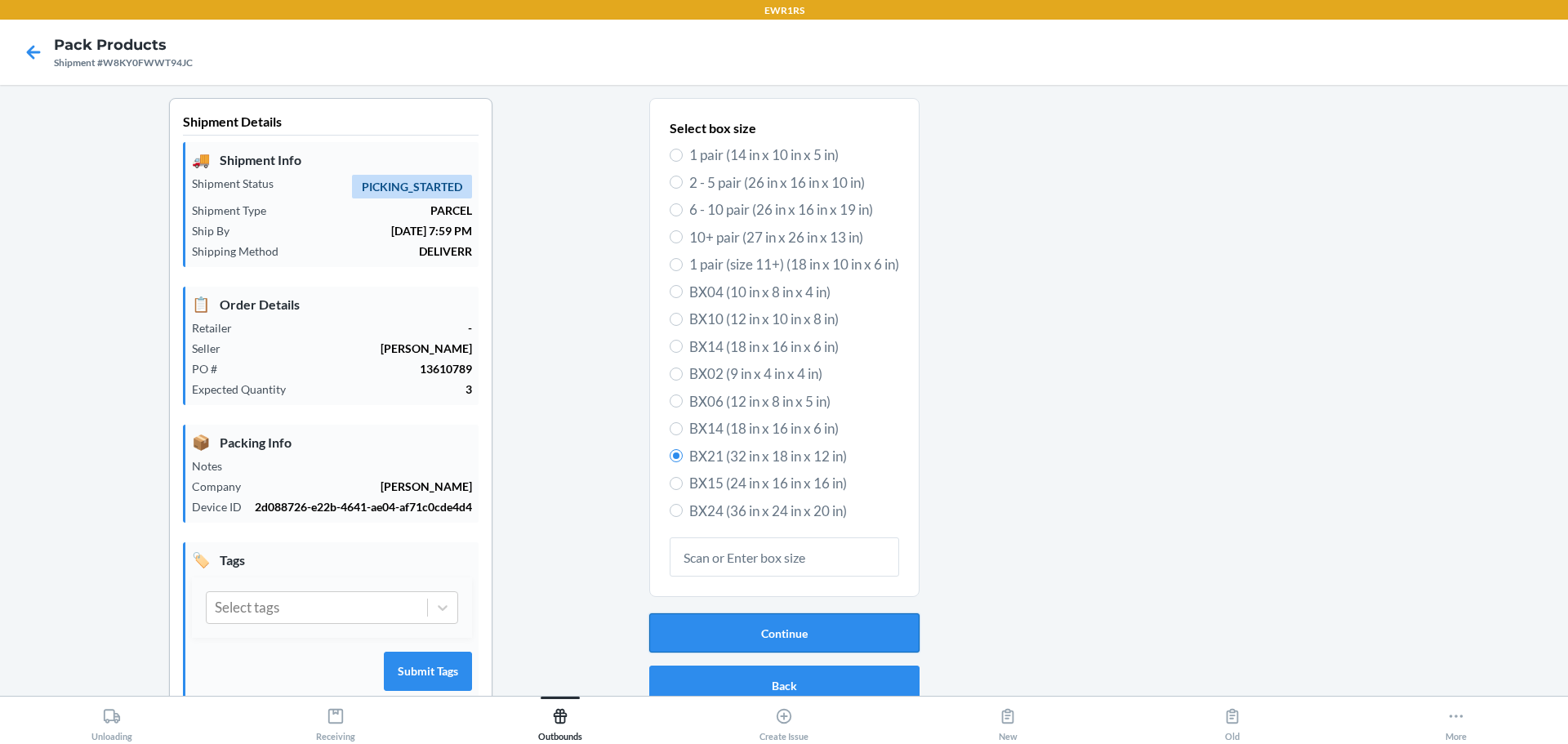
click at [779, 630] on button "Continue" at bounding box center [784, 632] width 270 height 39
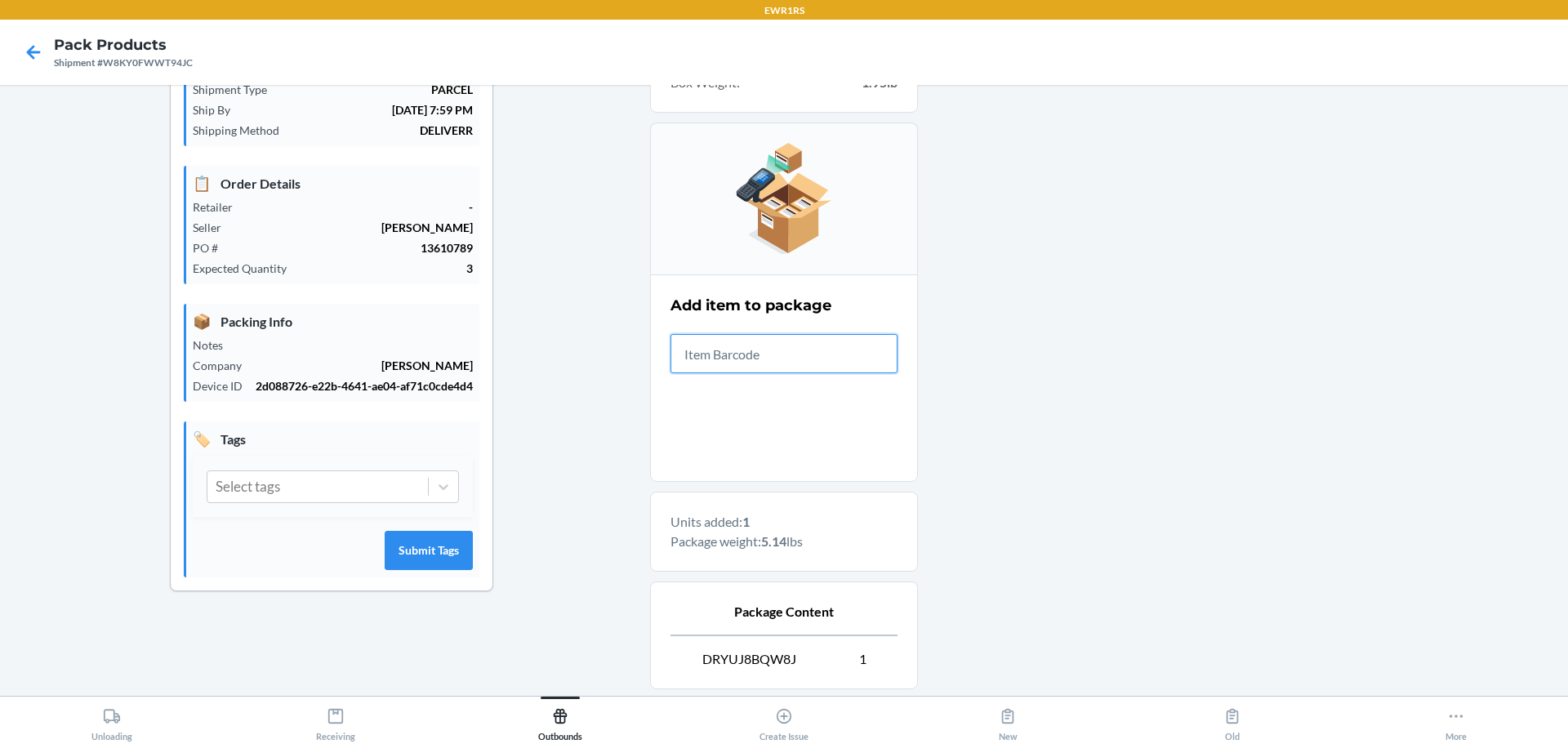
scroll to position [281, 0]
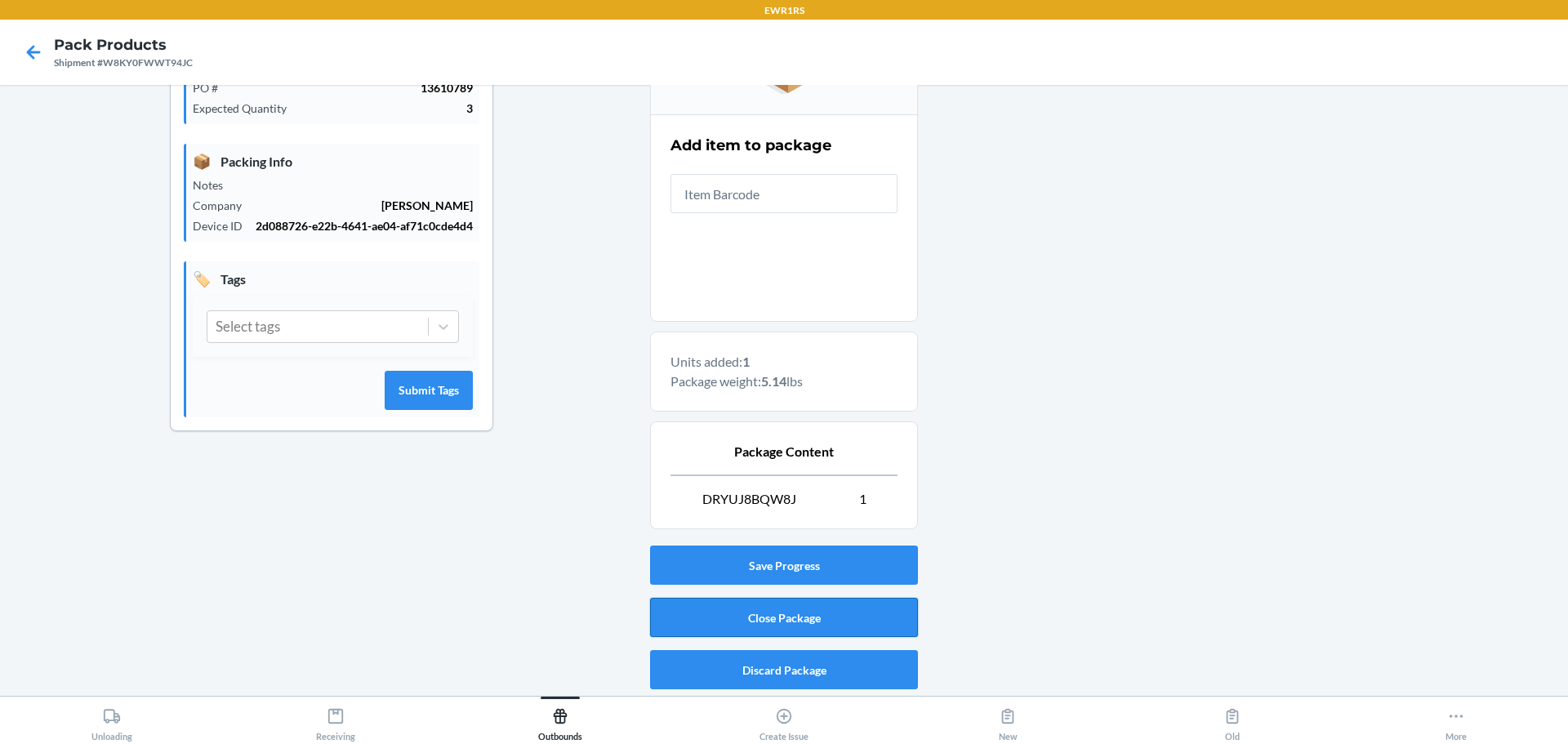
click at [775, 622] on button "Close Package" at bounding box center [784, 617] width 268 height 39
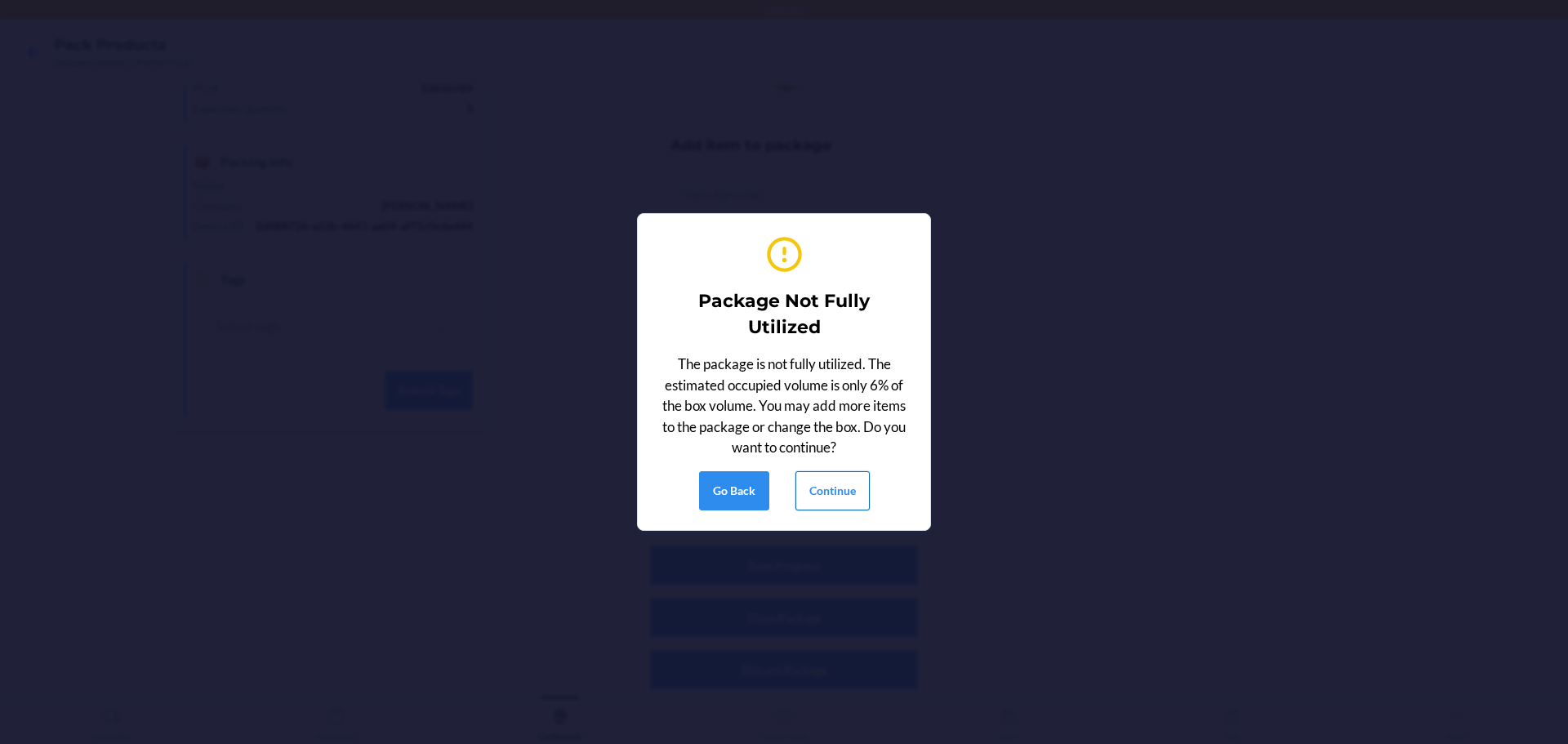
click at [840, 500] on button "Continue" at bounding box center [832, 490] width 74 height 39
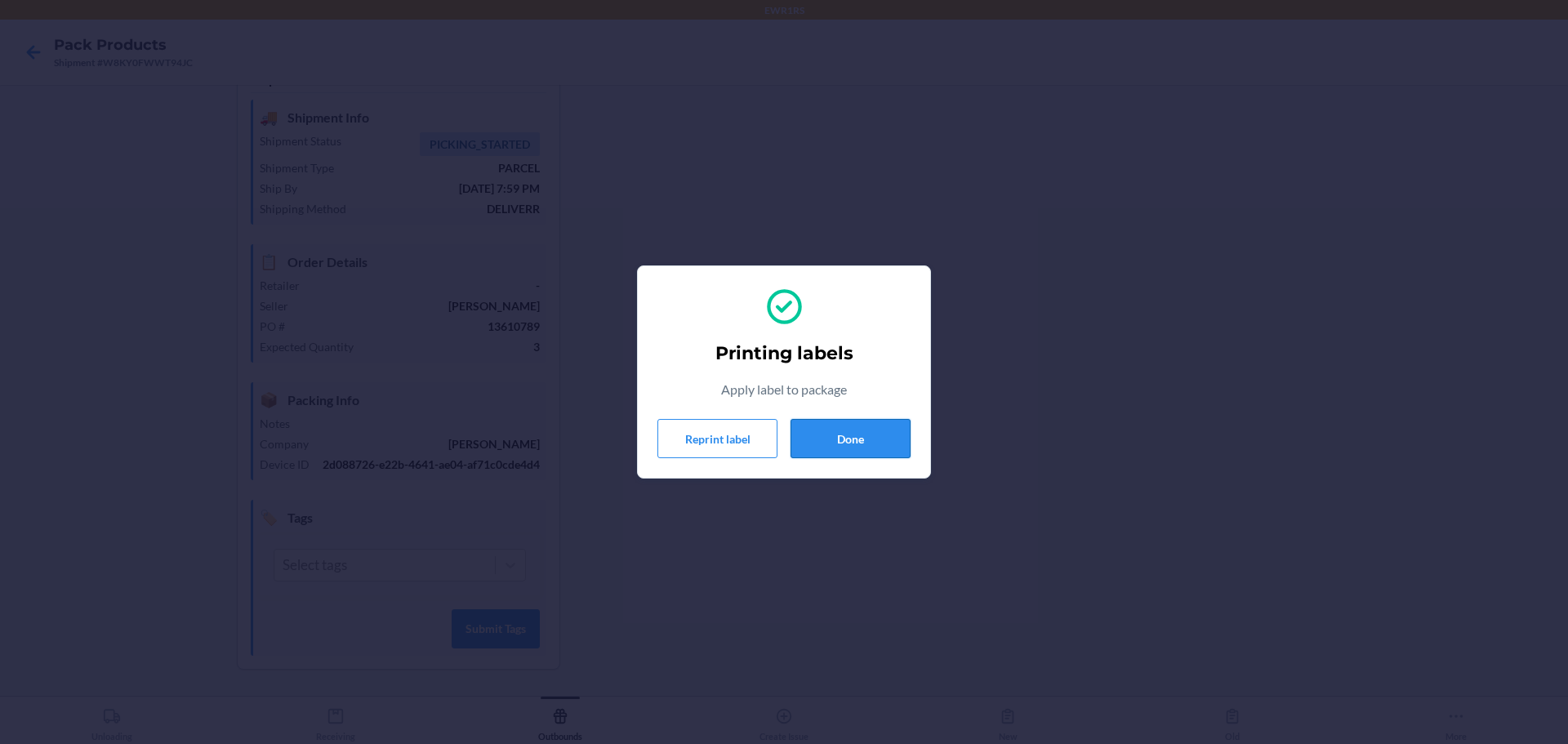
click at [873, 440] on button "Done" at bounding box center [851, 438] width 120 height 39
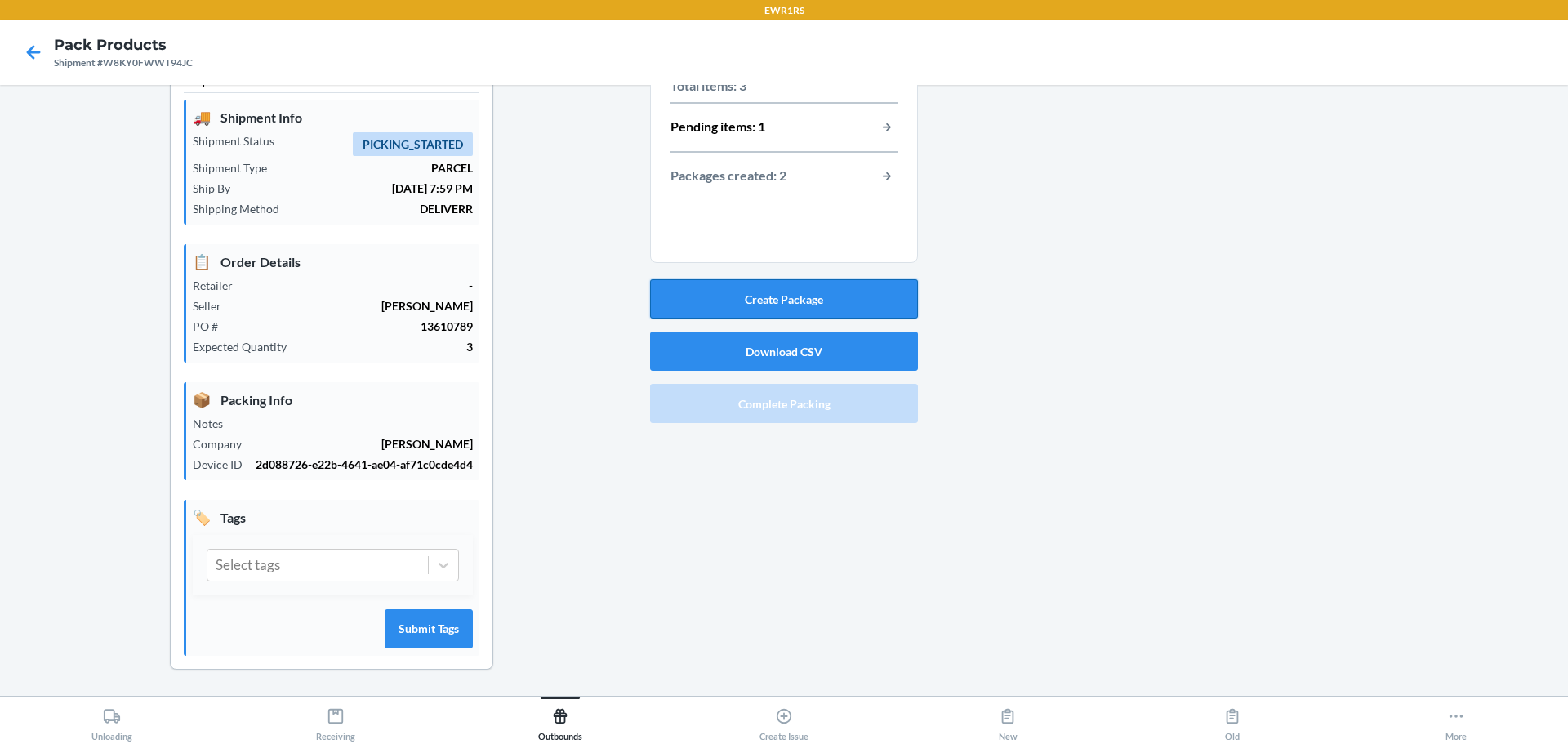
click at [813, 296] on button "Create Package" at bounding box center [784, 299] width 268 height 39
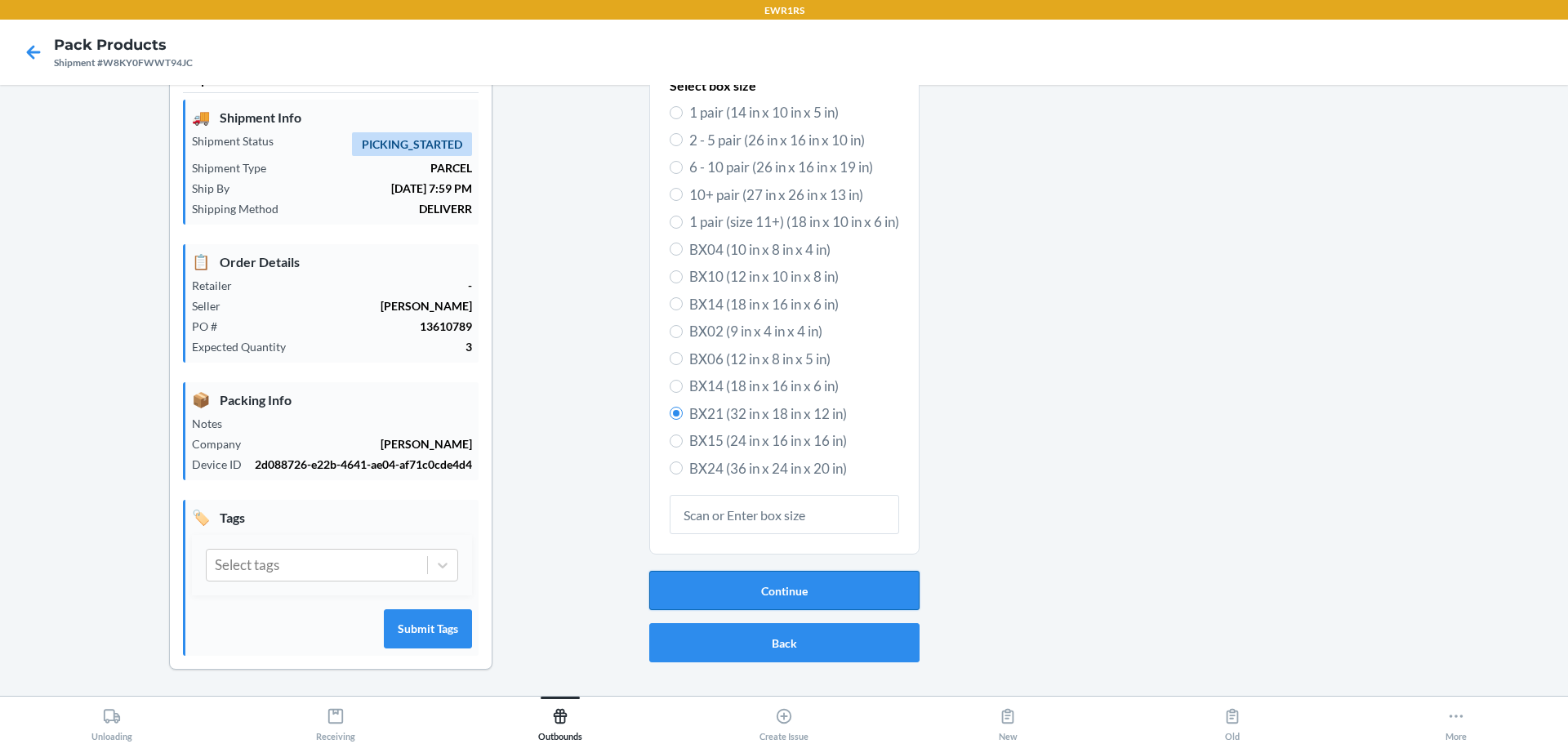
click at [808, 594] on button "Continue" at bounding box center [784, 590] width 270 height 39
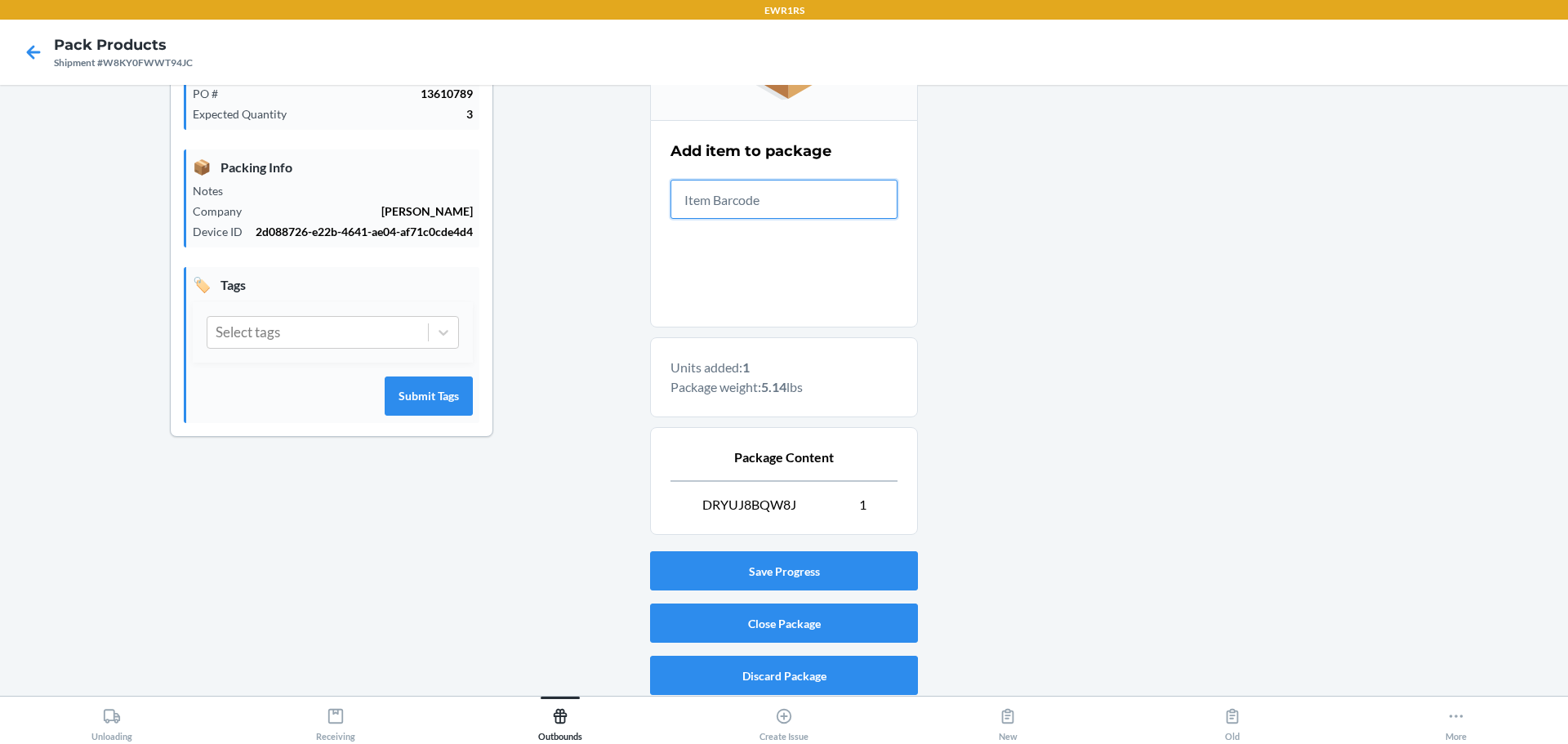
scroll to position [281, 0]
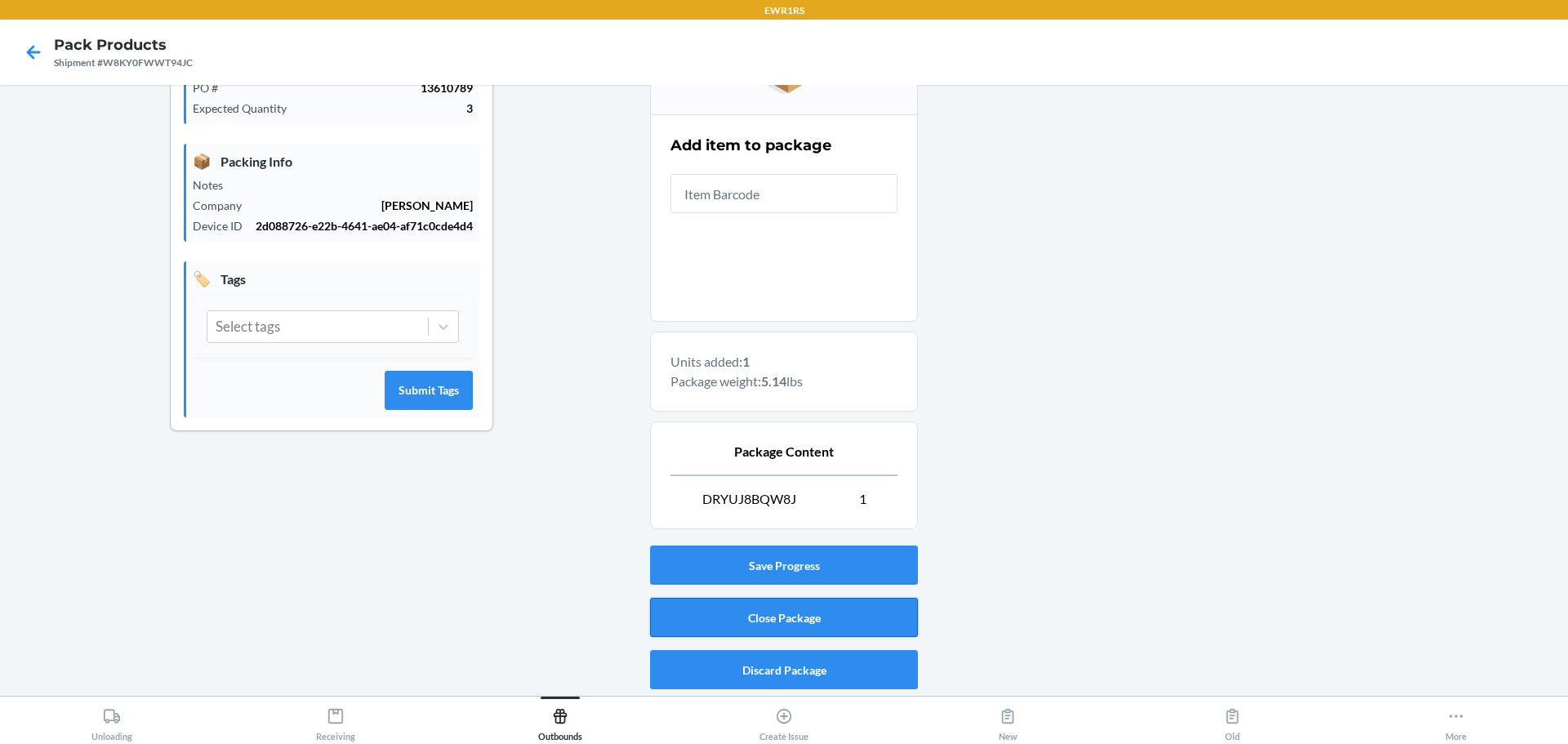
click at [798, 624] on button "Close Package" at bounding box center [784, 617] width 268 height 39
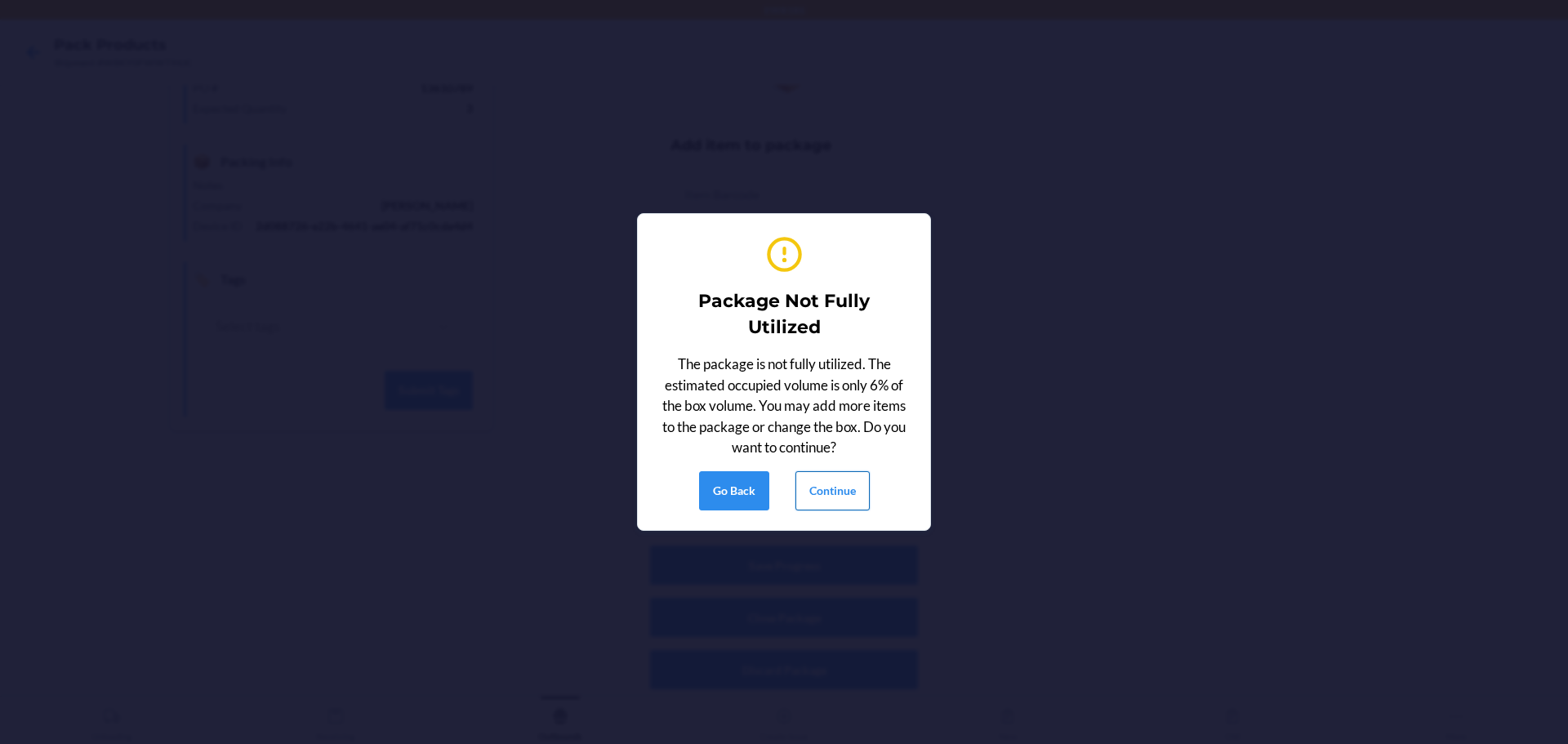
click at [831, 489] on button "Continue" at bounding box center [832, 490] width 74 height 39
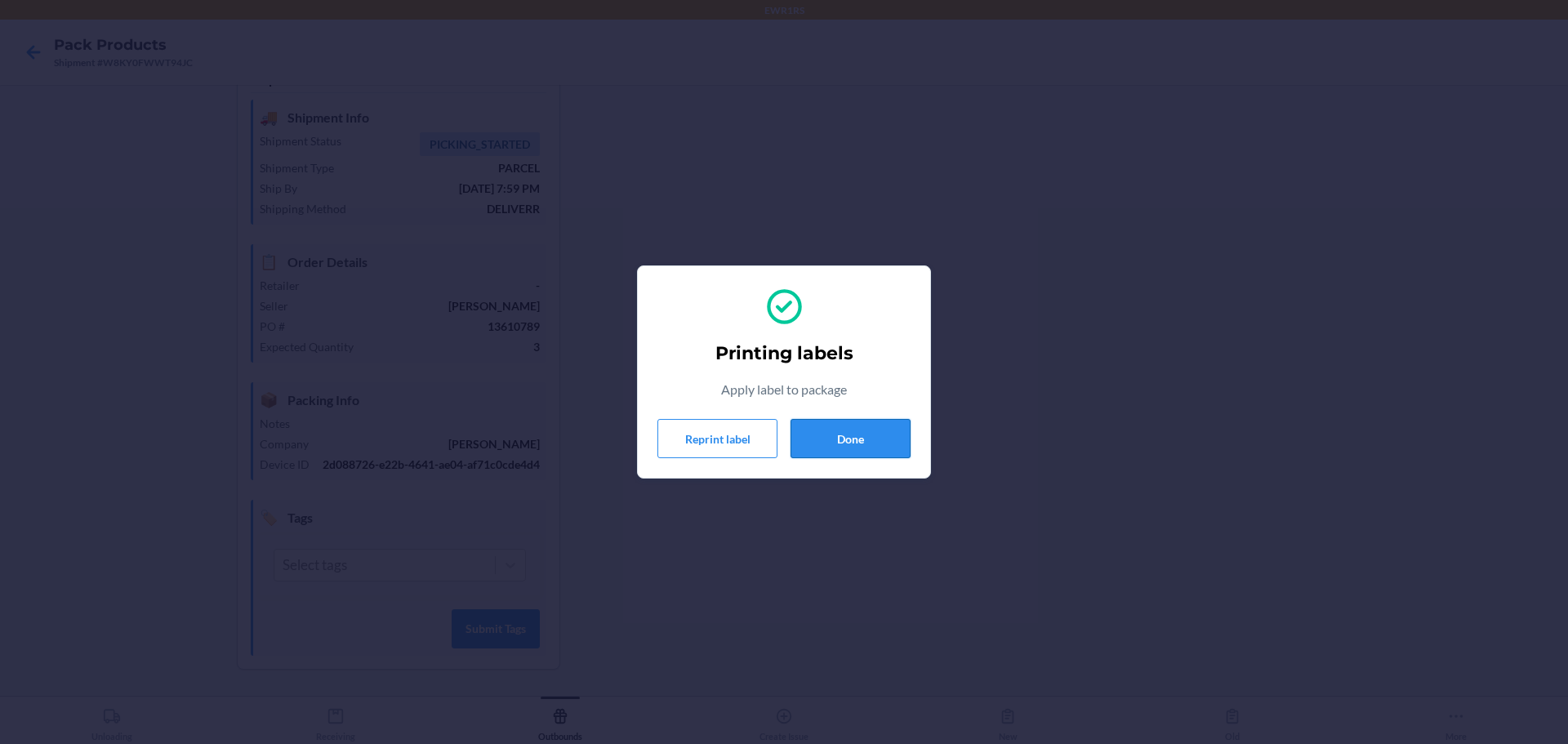
click at [866, 444] on button "Done" at bounding box center [851, 438] width 120 height 39
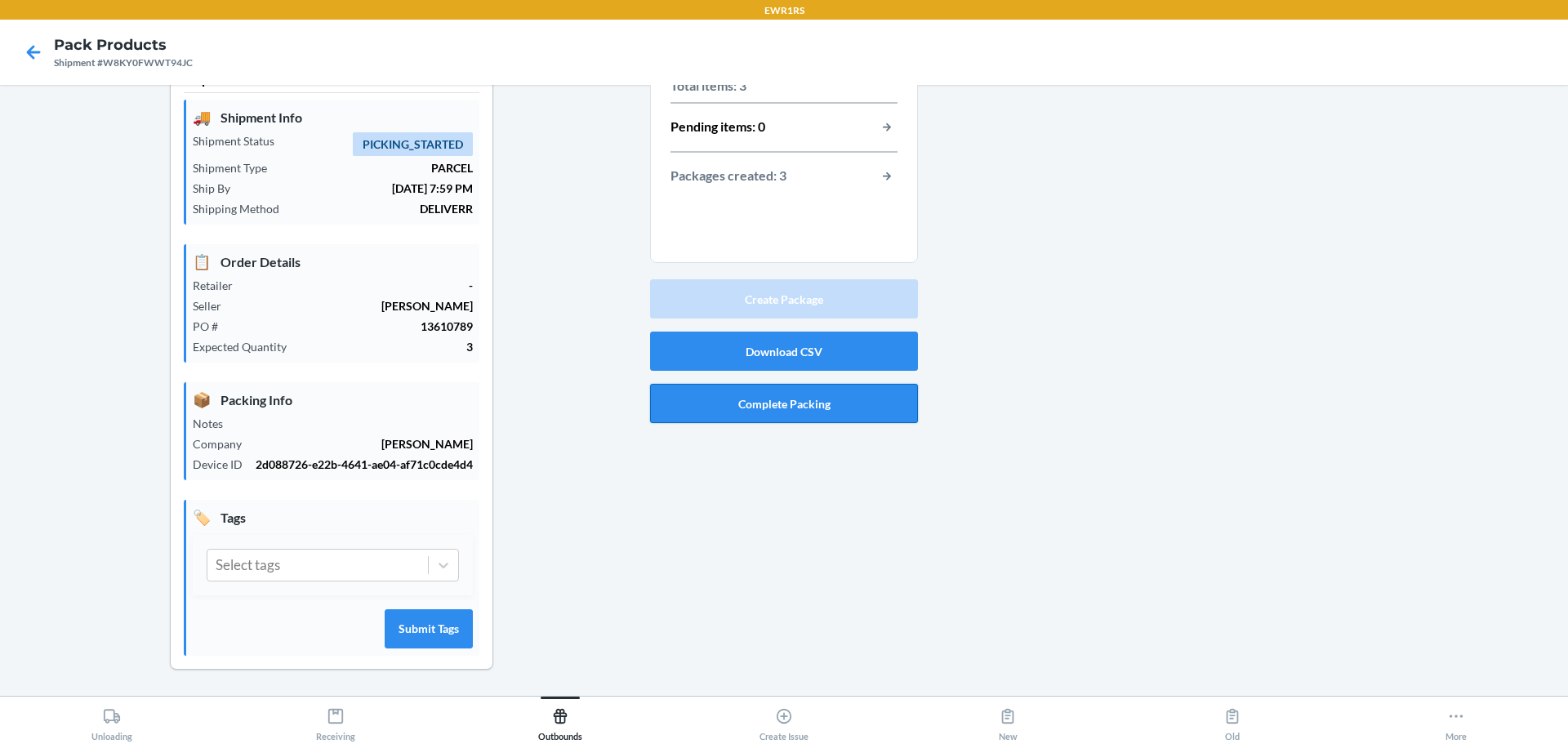
click at [780, 412] on button "Complete Packing" at bounding box center [784, 403] width 268 height 39
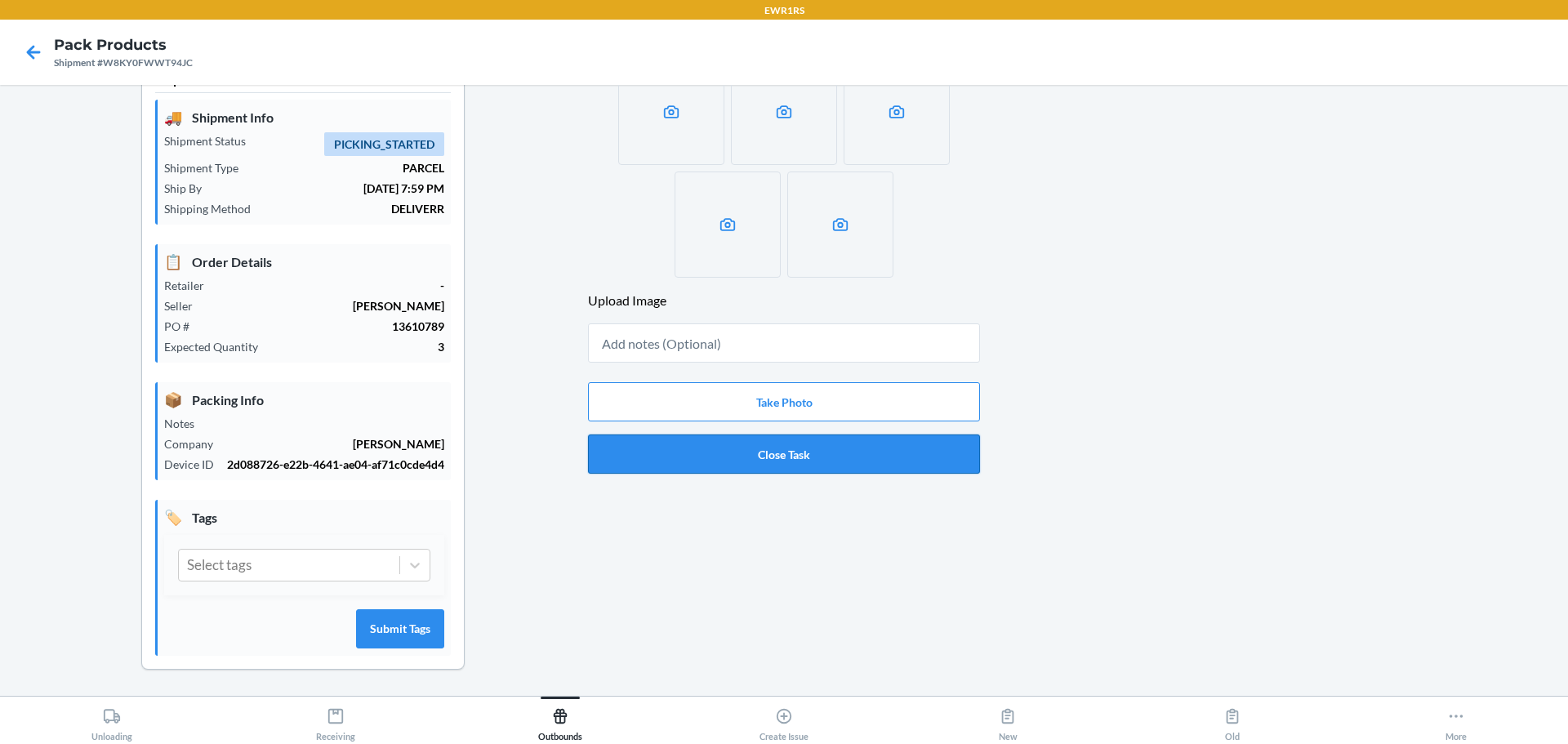
click at [808, 465] on button "Close Task" at bounding box center [784, 454] width 392 height 39
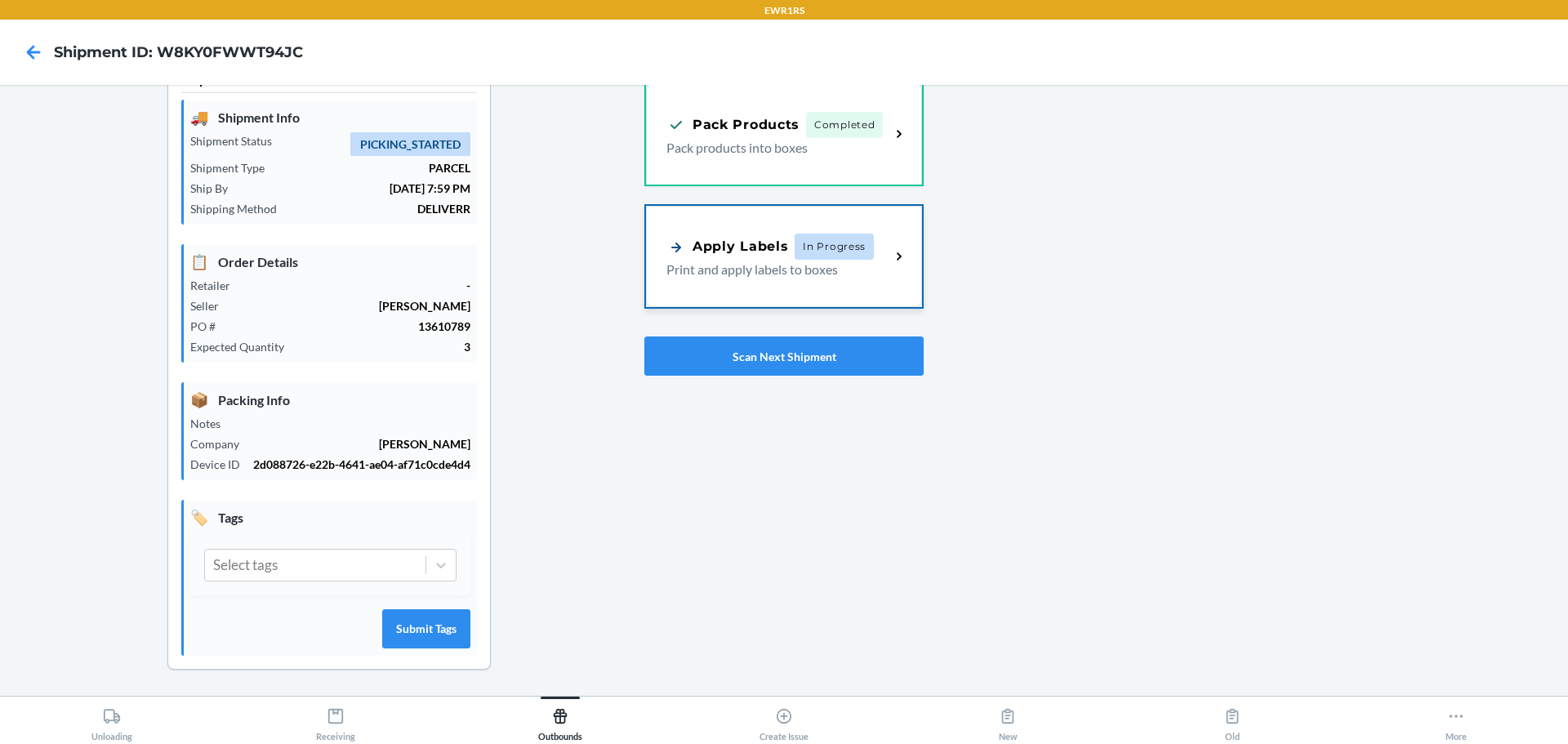
click at [776, 249] on div "Apply Labels" at bounding box center [727, 247] width 122 height 21
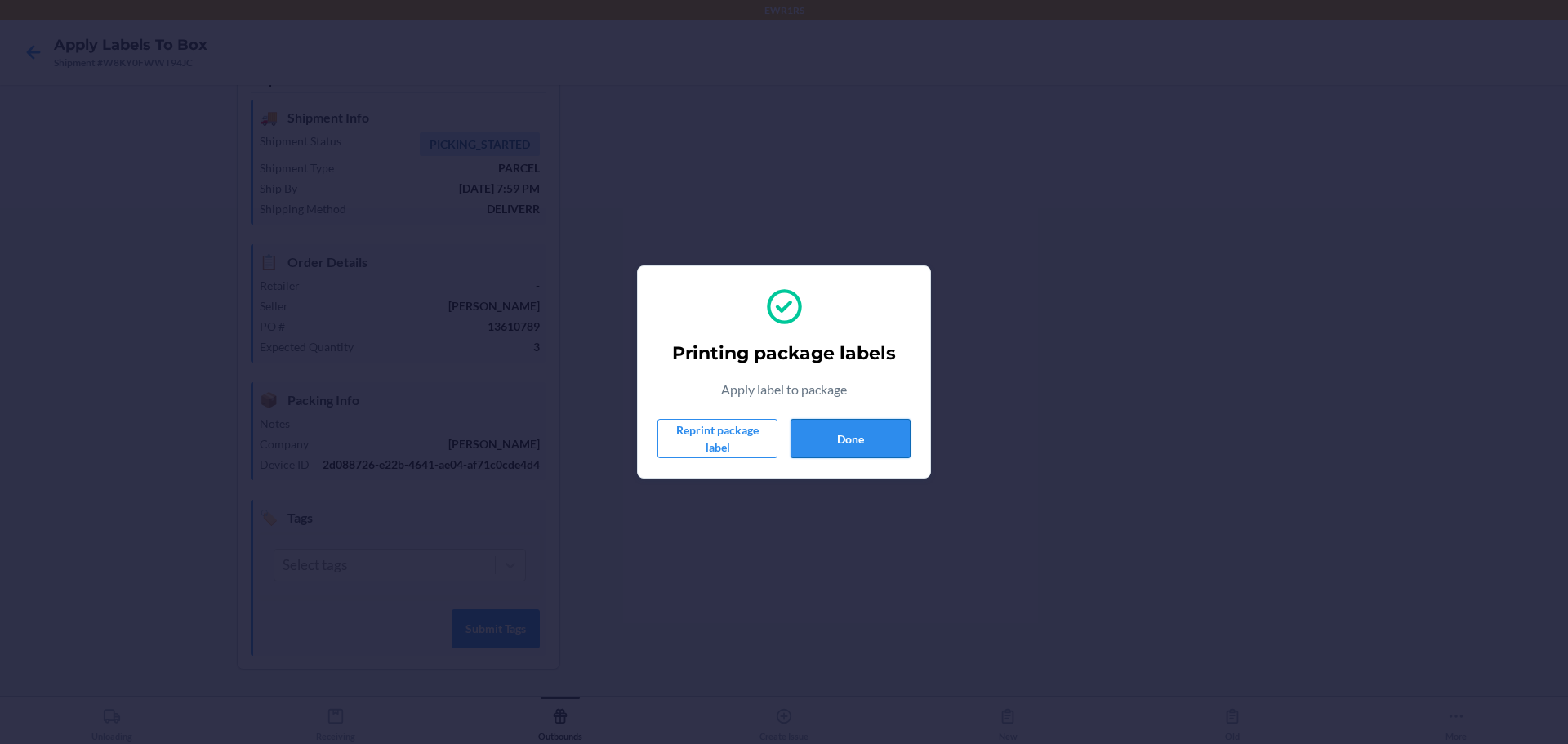
click at [885, 444] on button "Done" at bounding box center [851, 438] width 120 height 39
click at [866, 449] on button "Done" at bounding box center [851, 438] width 120 height 39
click at [853, 433] on button "Done" at bounding box center [851, 438] width 120 height 39
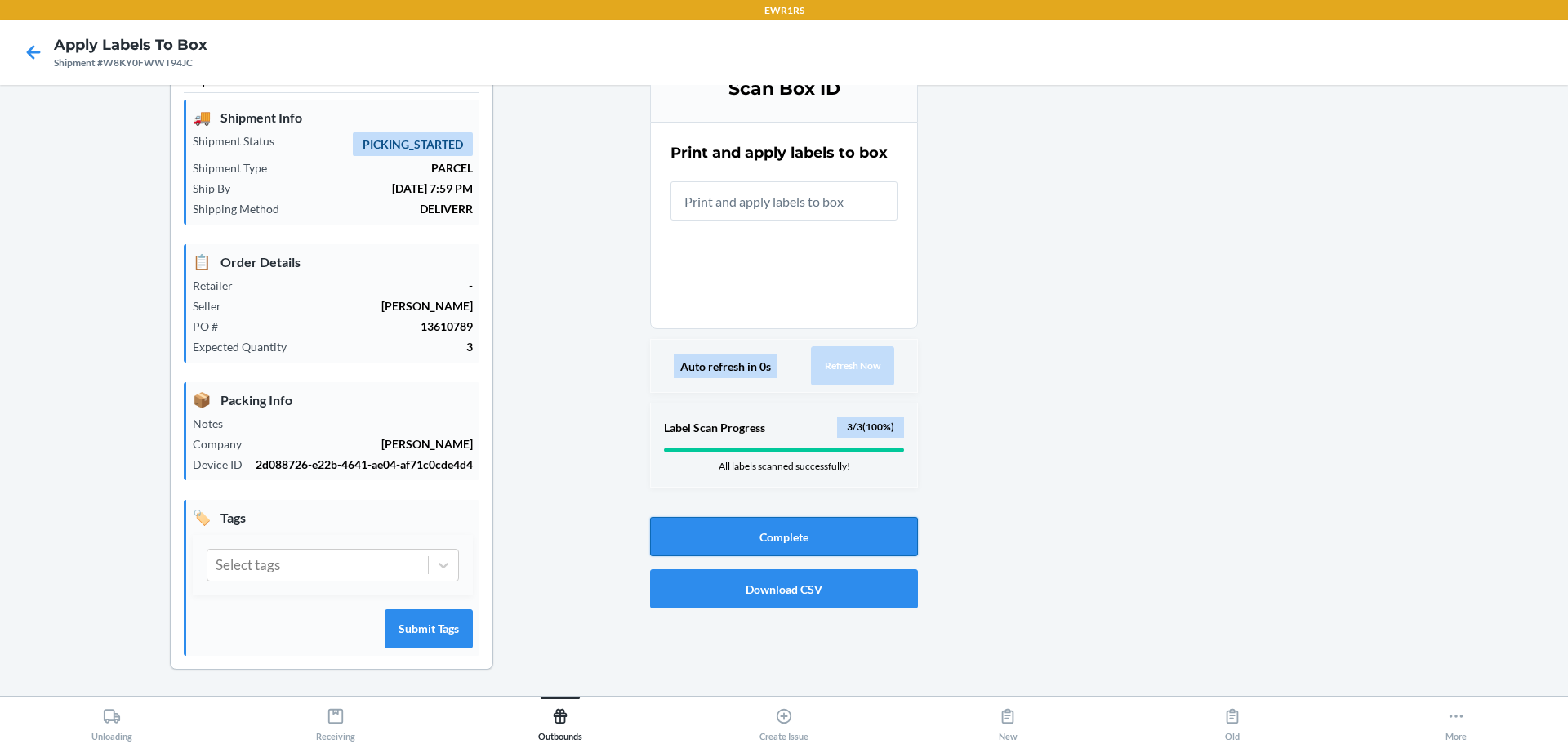
click at [779, 536] on button "Complete" at bounding box center [784, 536] width 268 height 39
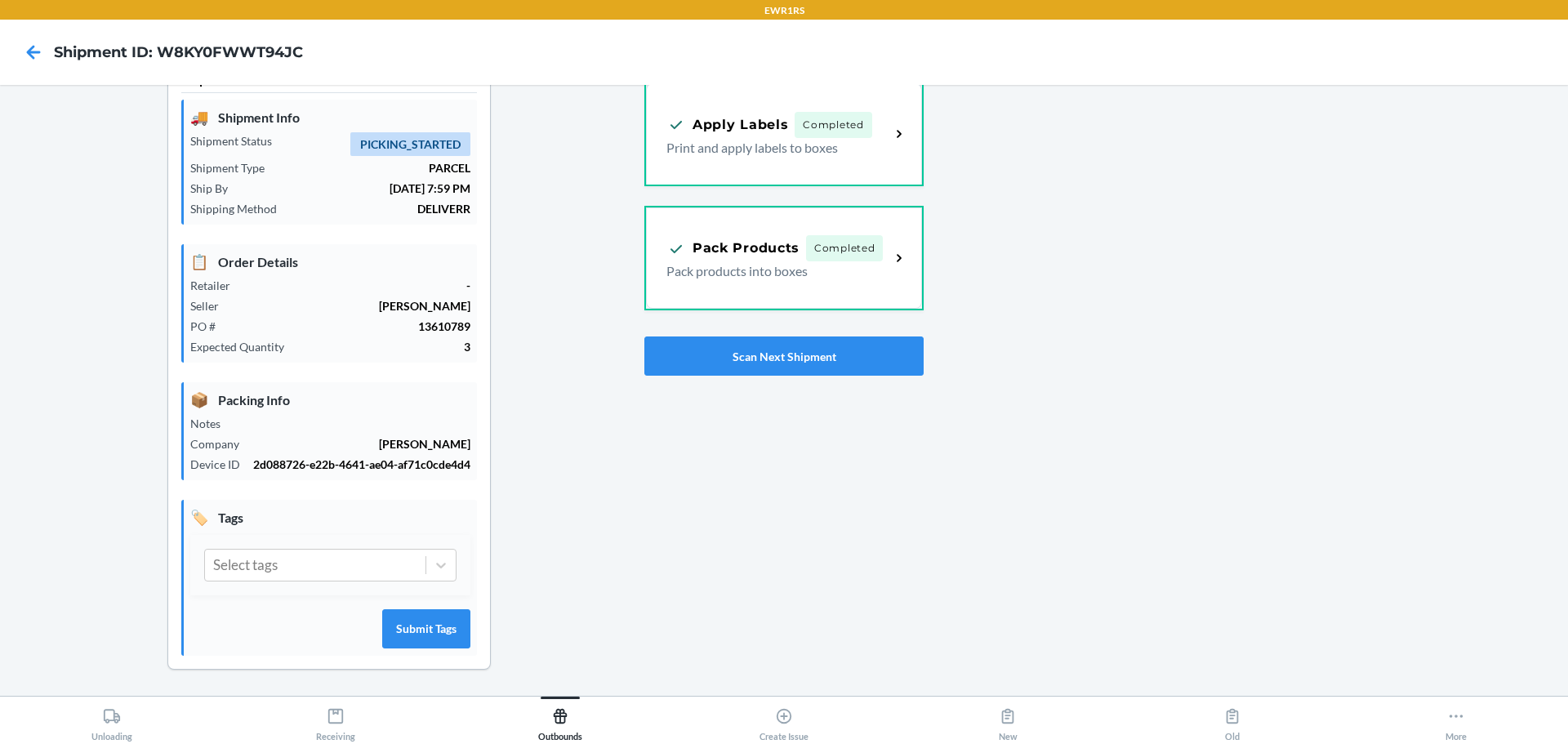
drag, startPoint x: 785, startPoint y: 544, endPoint x: 1185, endPoint y: 180, distance: 540.8
click at [1185, 180] on div at bounding box center [1239, 375] width 632 height 640
